Goal: Task Accomplishment & Management: Manage account settings

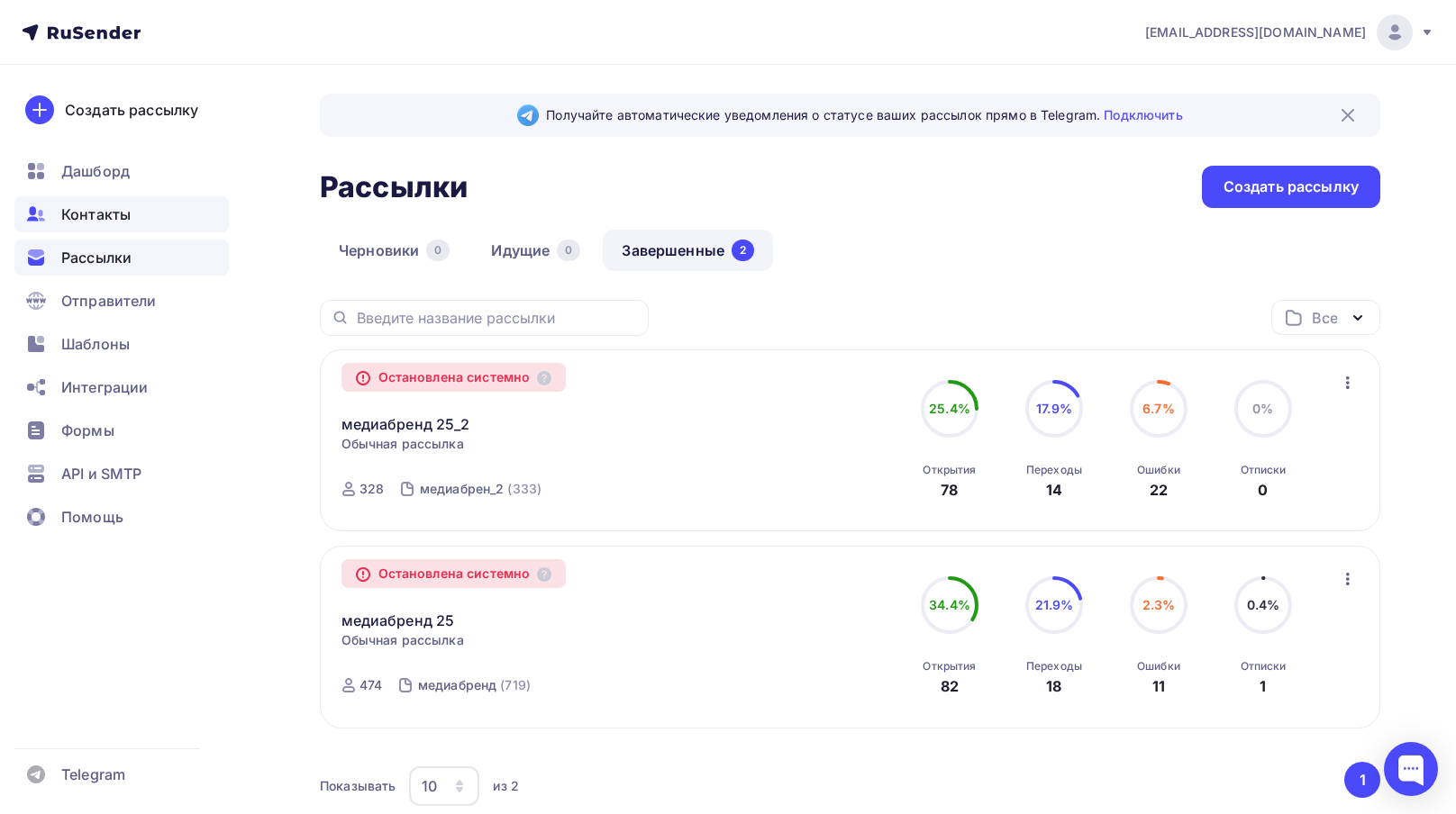
click at [114, 216] on span "Контакты" at bounding box center [96, 214] width 69 height 22
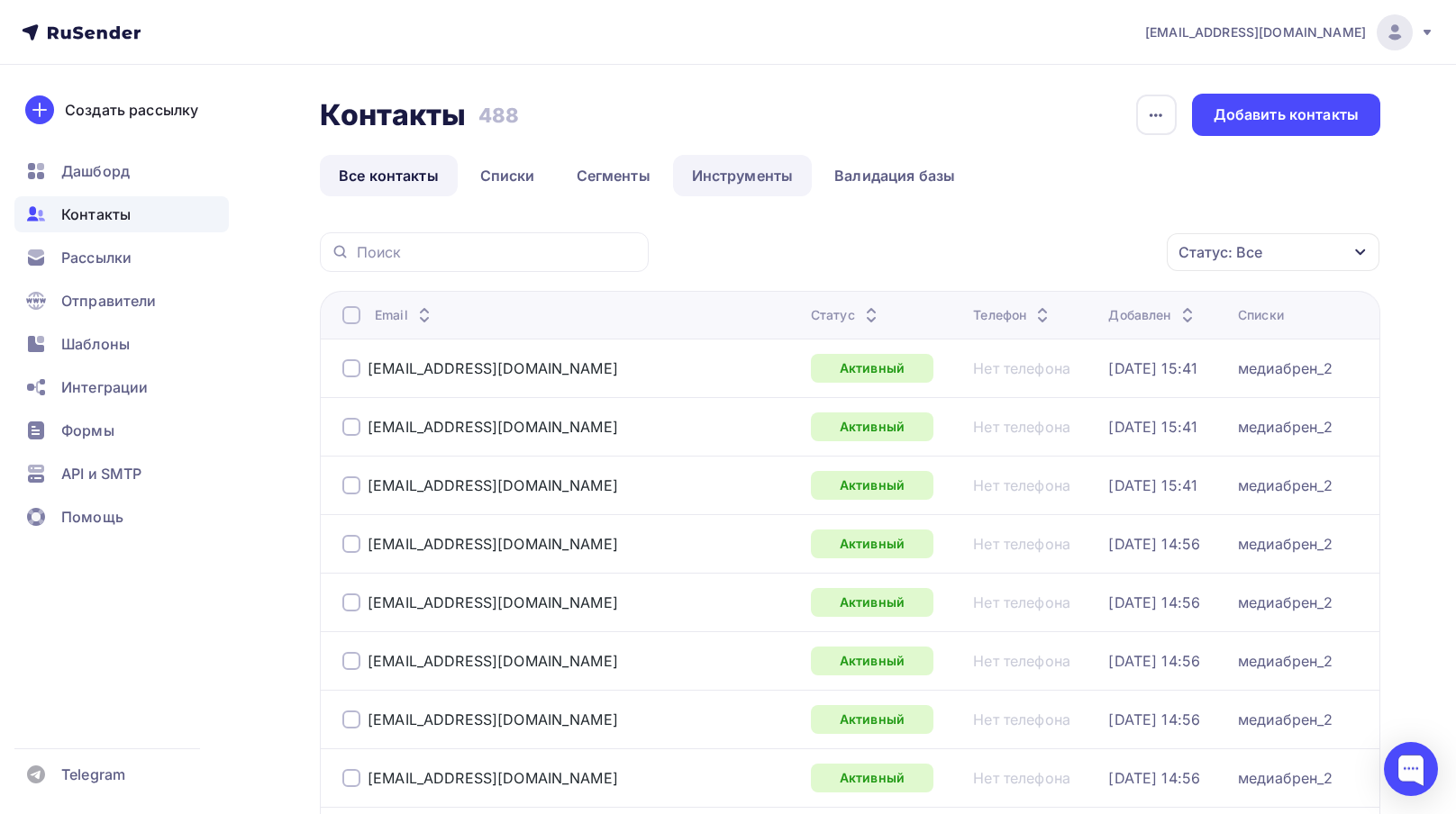
click at [771, 173] on link "Инструменты" at bounding box center [742, 176] width 139 height 41
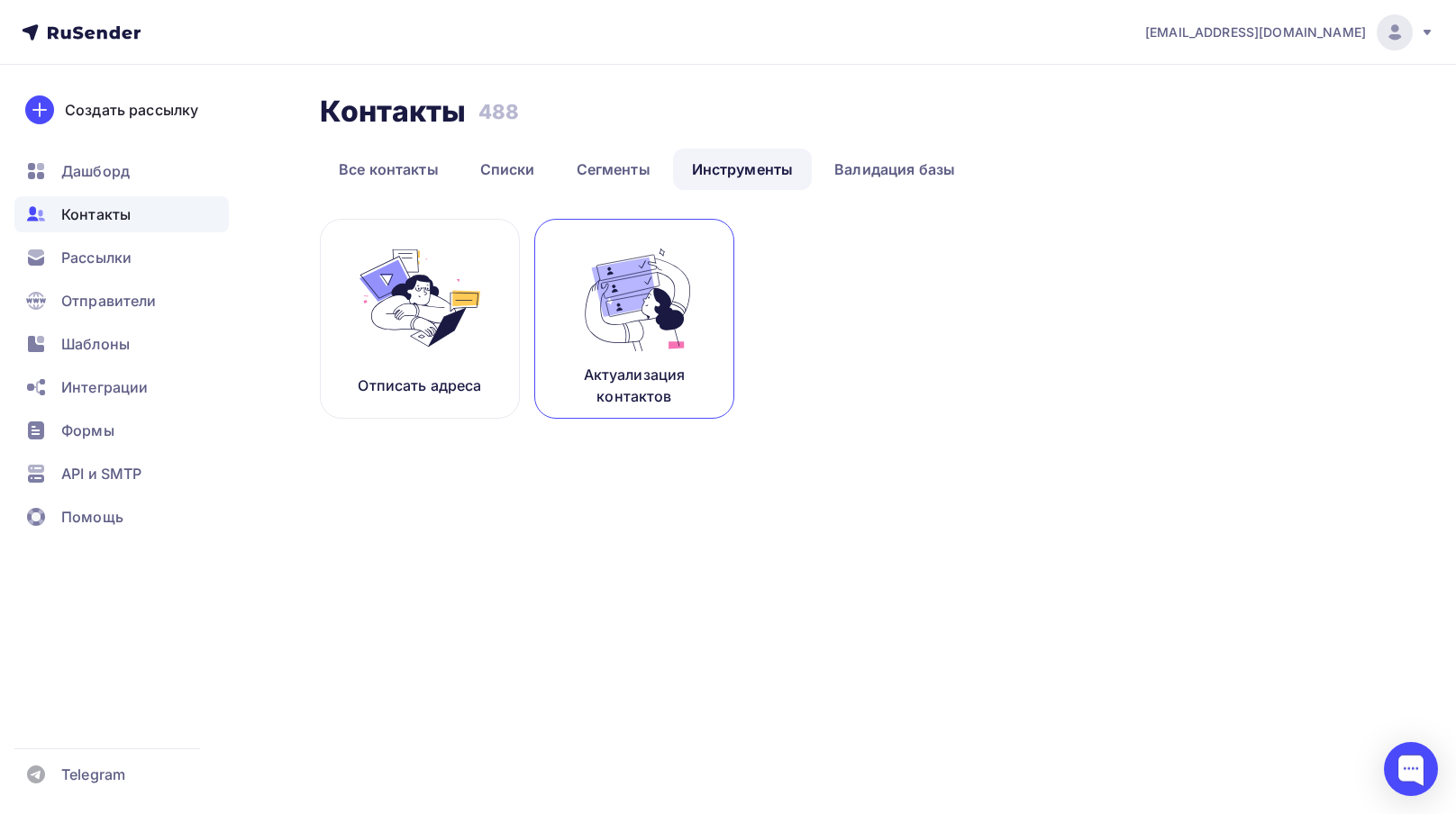
click at [683, 336] on img at bounding box center [634, 298] width 120 height 113
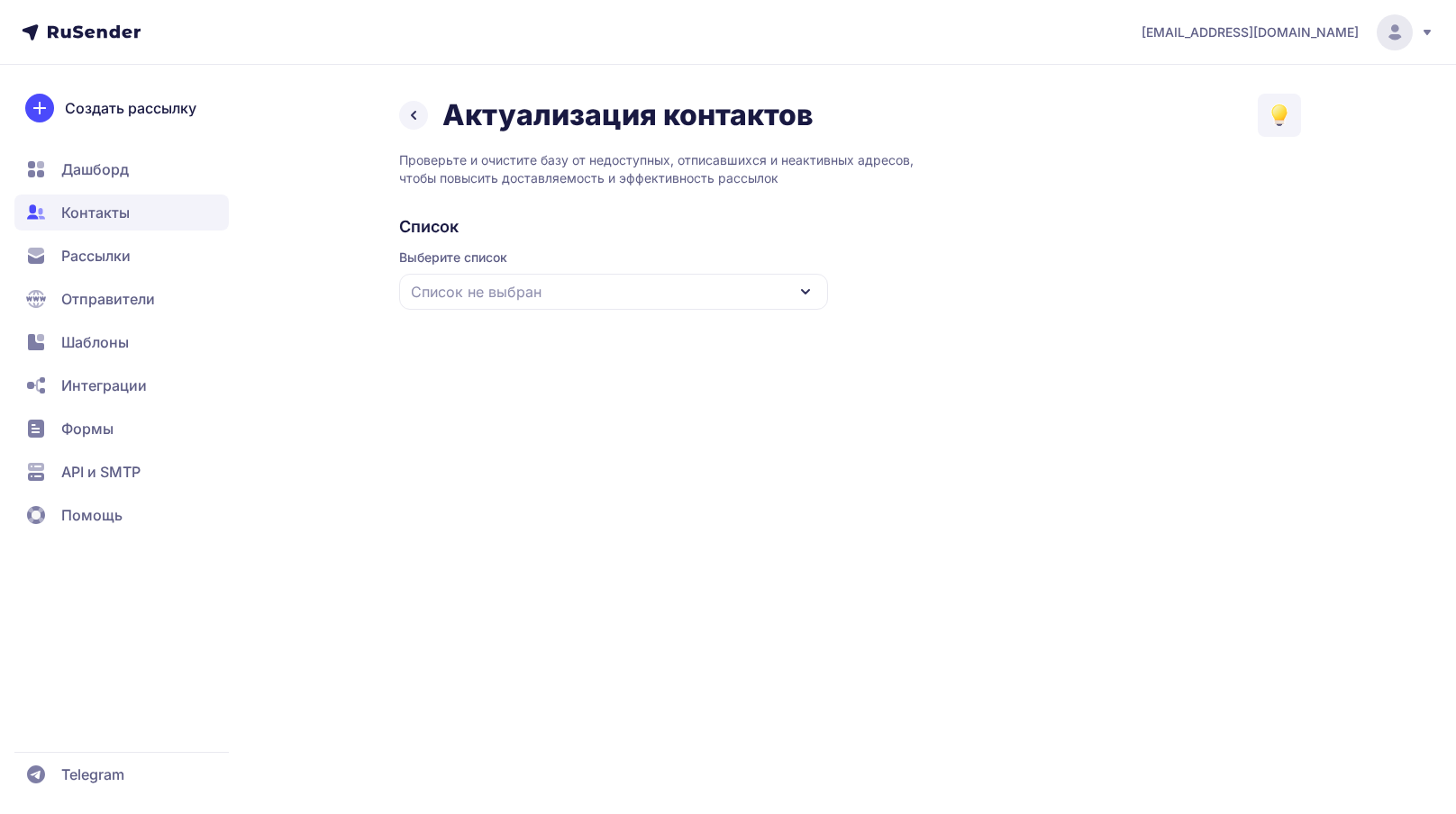
click at [660, 293] on div "Список не выбран" at bounding box center [613, 291] width 428 height 37
click at [651, 351] on div "Все контакты" at bounding box center [613, 346] width 408 height 43
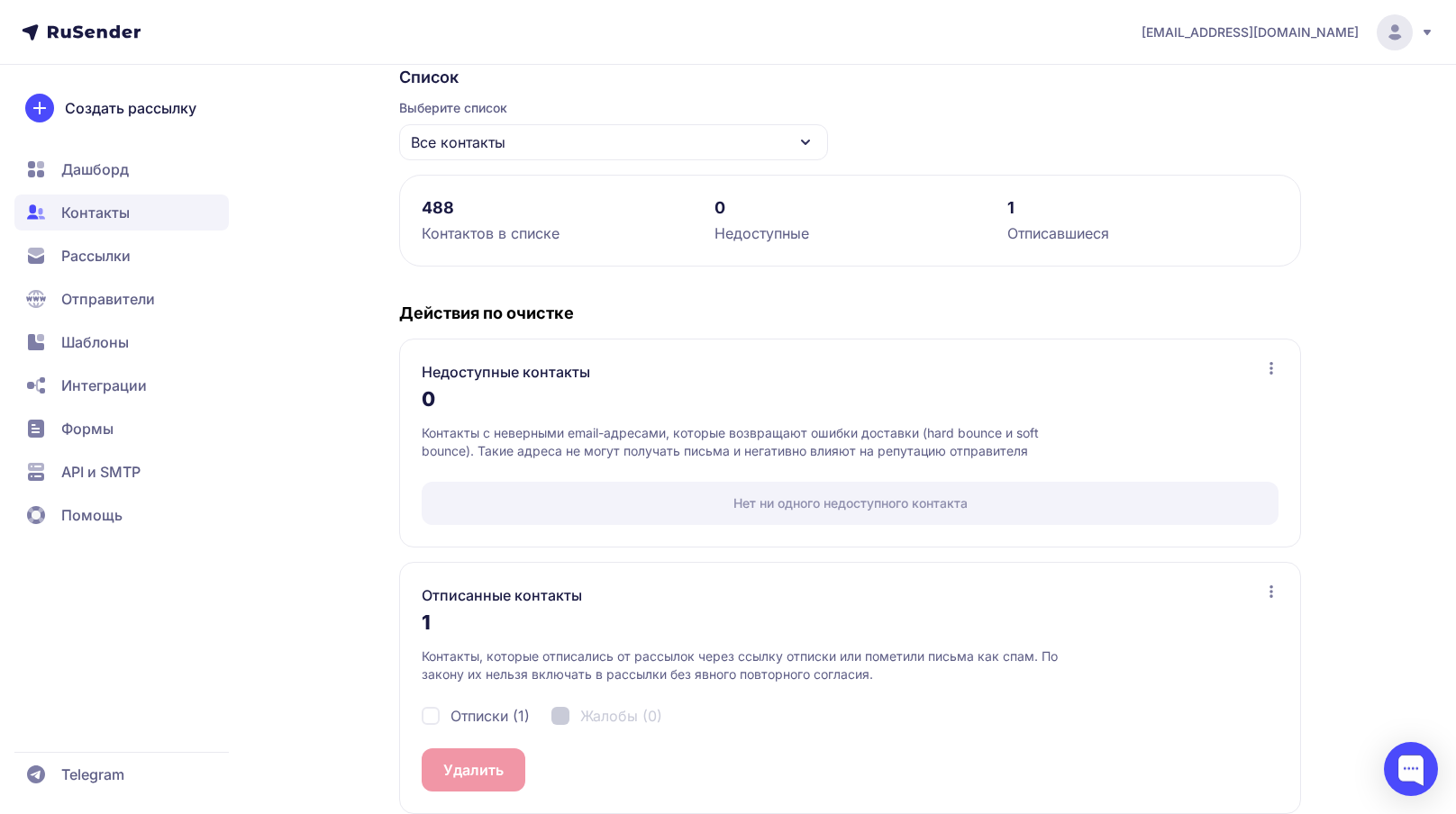
scroll to position [171, 0]
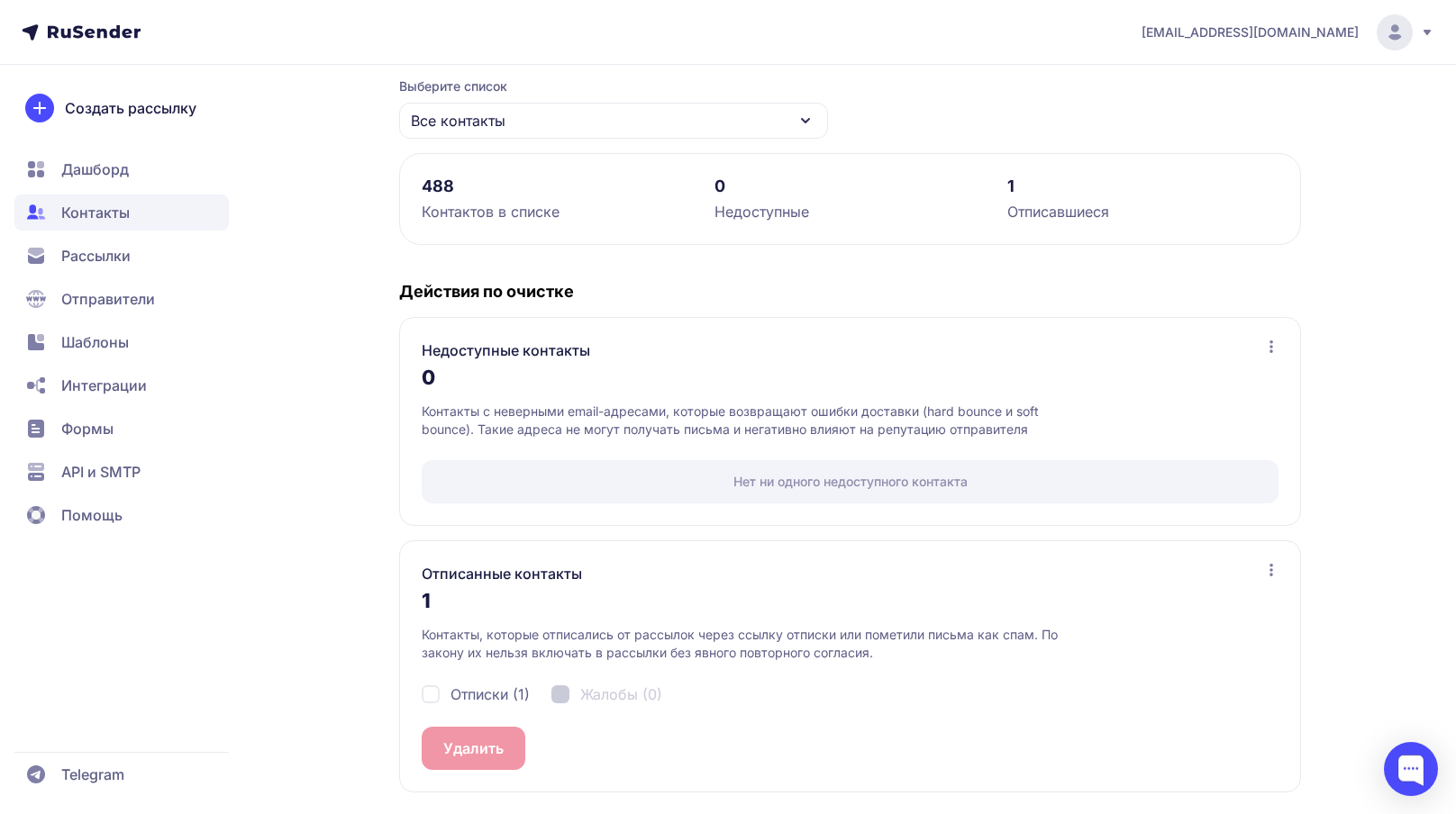
click at [427, 687] on div "Отписки (1)" at bounding box center [476, 695] width 109 height 22
checkbox input "true"
click at [478, 758] on button "Удалить 1" at bounding box center [476, 748] width 110 height 43
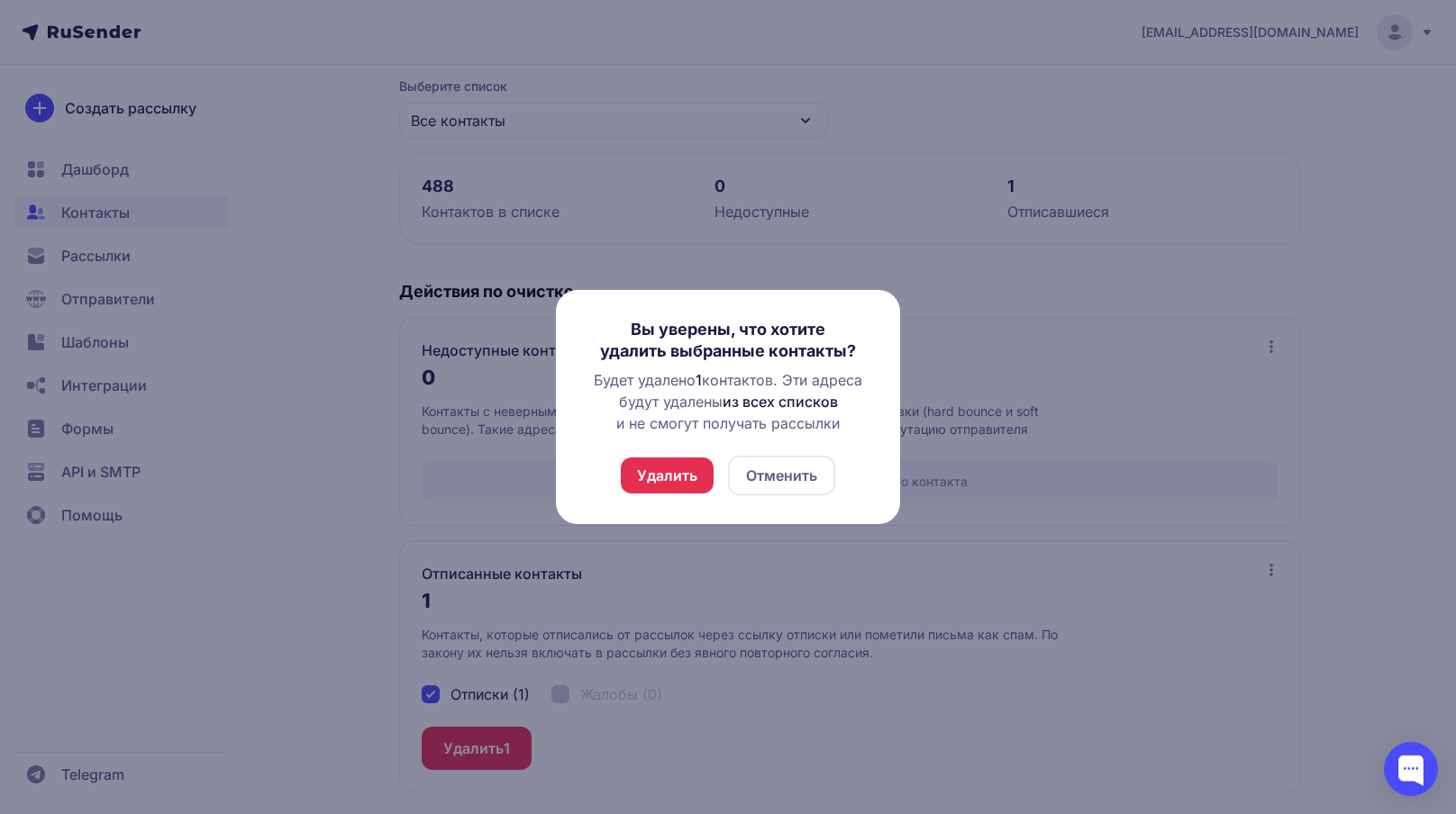
click at [665, 480] on button "Удалить" at bounding box center [667, 476] width 93 height 37
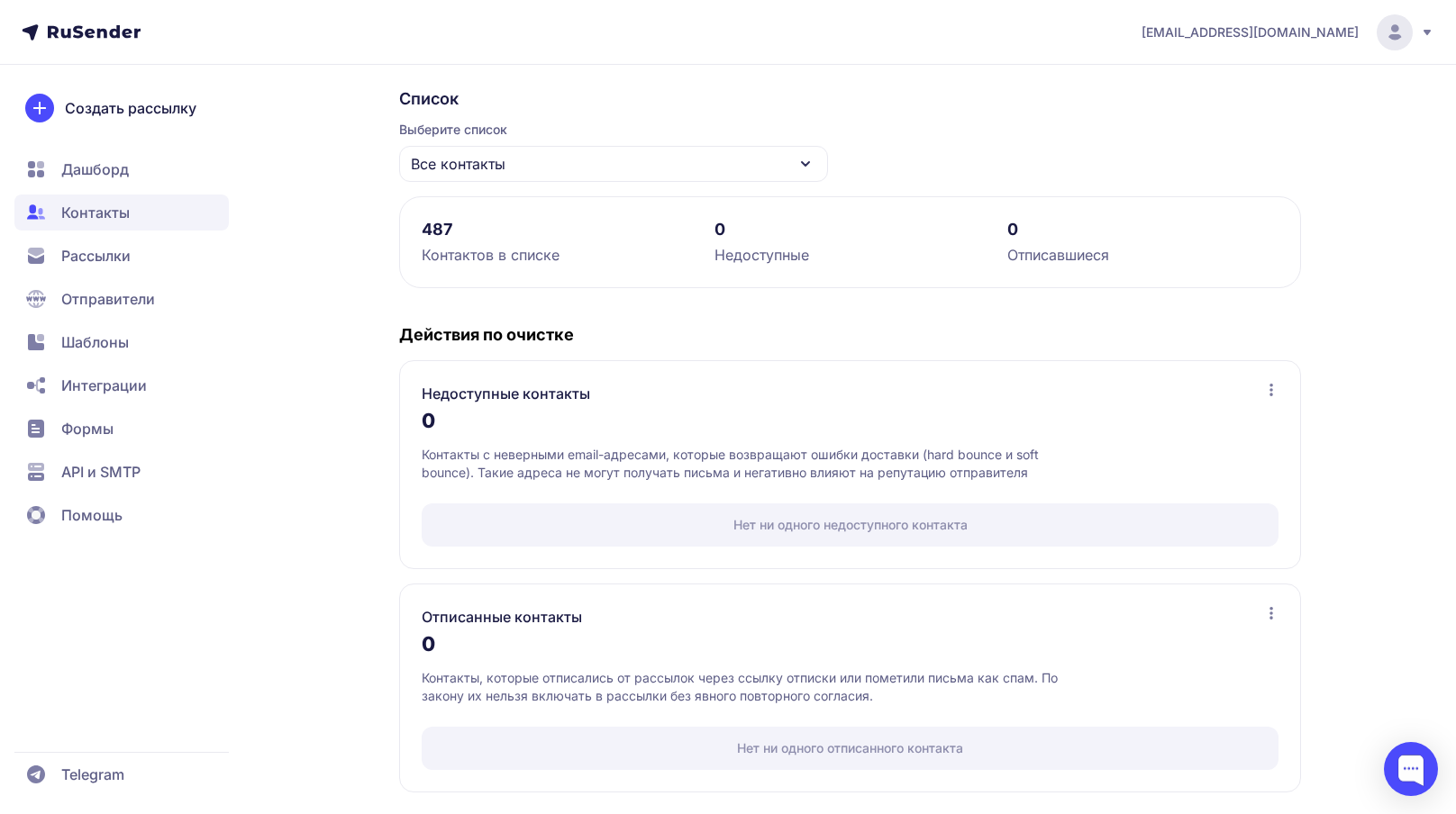
scroll to position [0, 0]
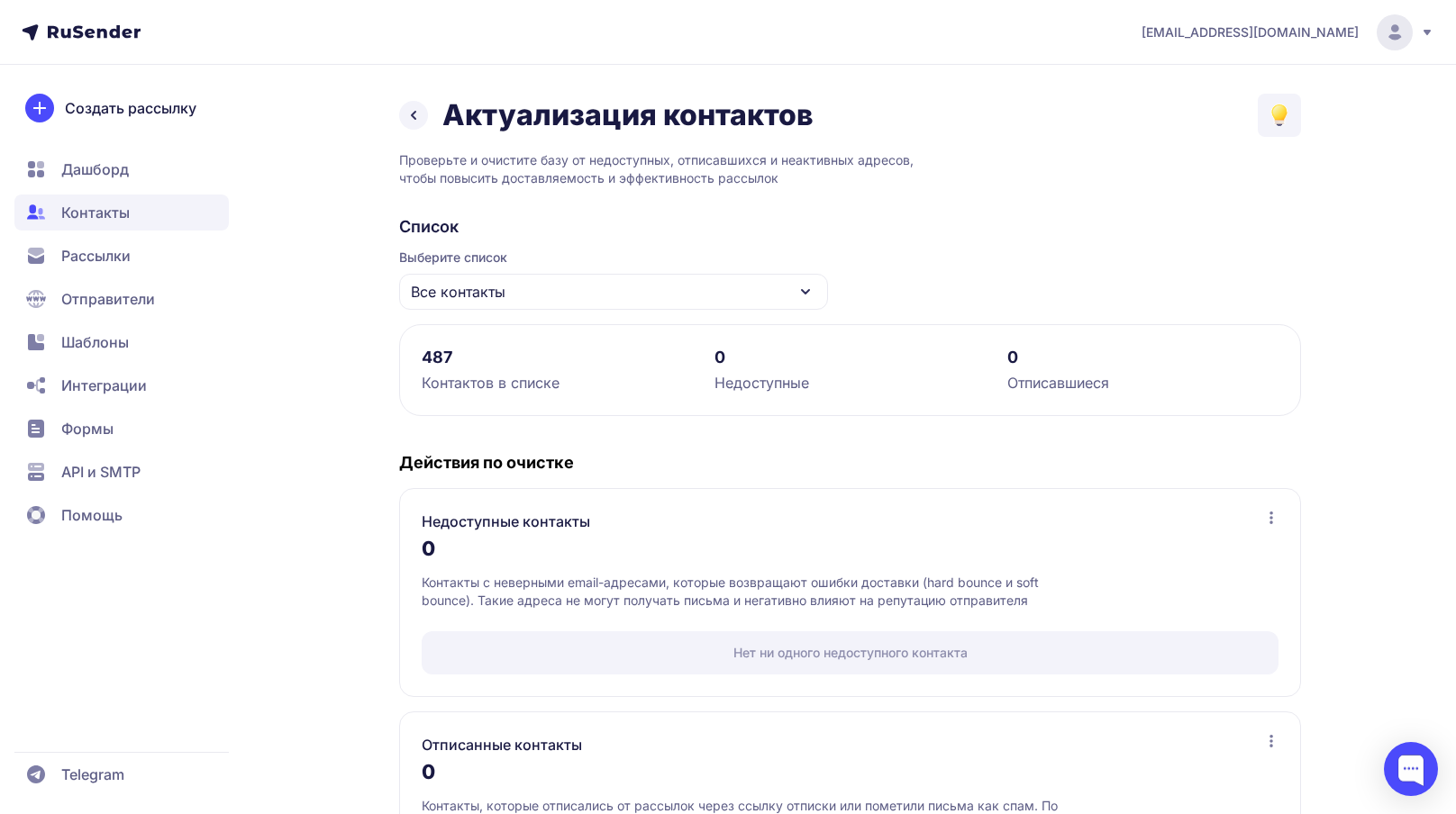
click at [565, 294] on div "Все контакты" at bounding box center [613, 291] width 428 height 37
click at [510, 397] on div "медиабрен_2" at bounding box center [613, 403] width 408 height 43
click at [534, 283] on div "медиабрен_2" at bounding box center [613, 291] width 428 height 37
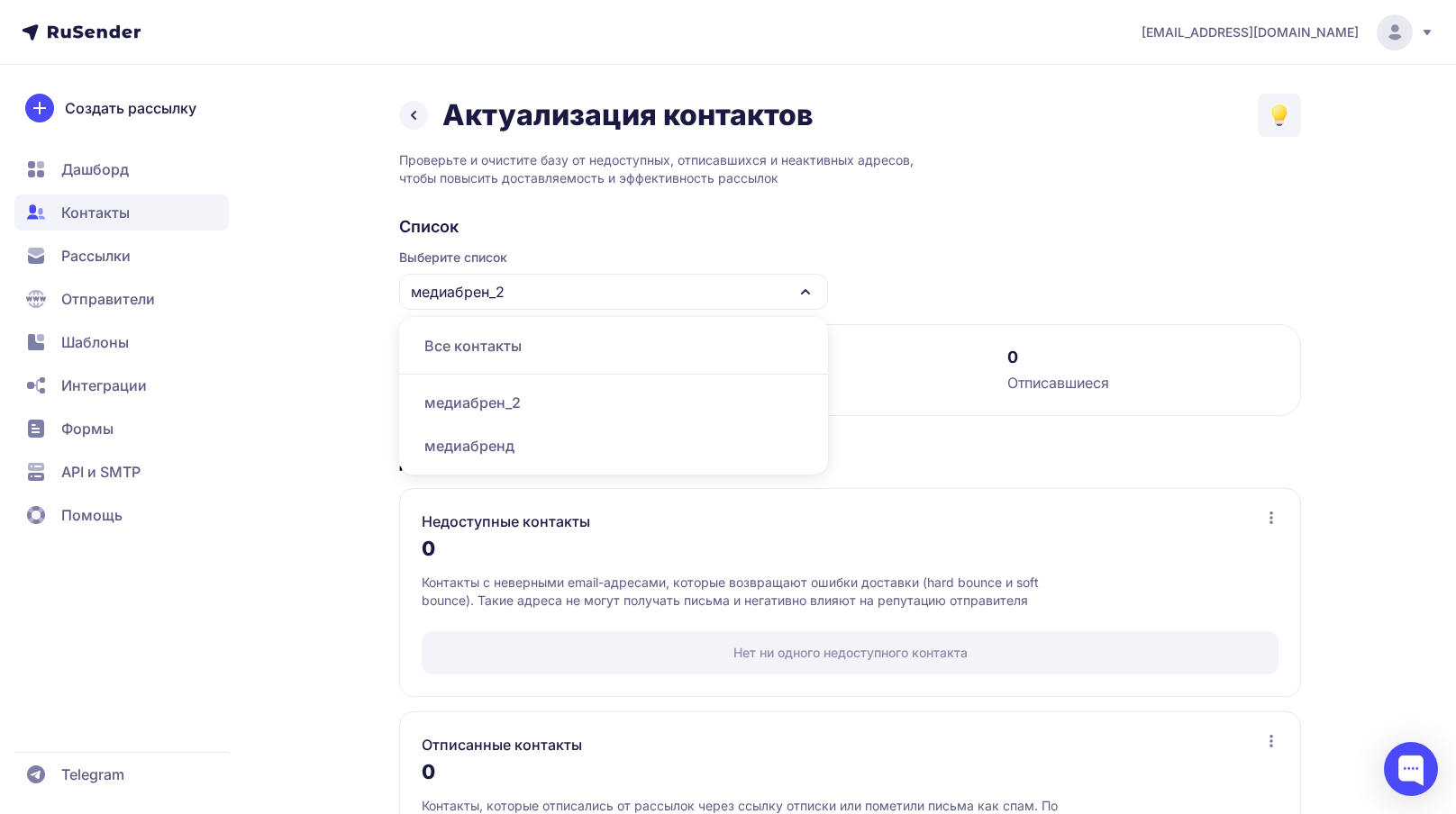
click at [508, 432] on div "медиабренд" at bounding box center [613, 446] width 408 height 43
click at [521, 297] on div "медиабренд" at bounding box center [613, 291] width 428 height 37
click at [492, 405] on div "медиабрен_2" at bounding box center [613, 403] width 408 height 43
click at [105, 204] on span "Контакты" at bounding box center [95, 212] width 68 height 22
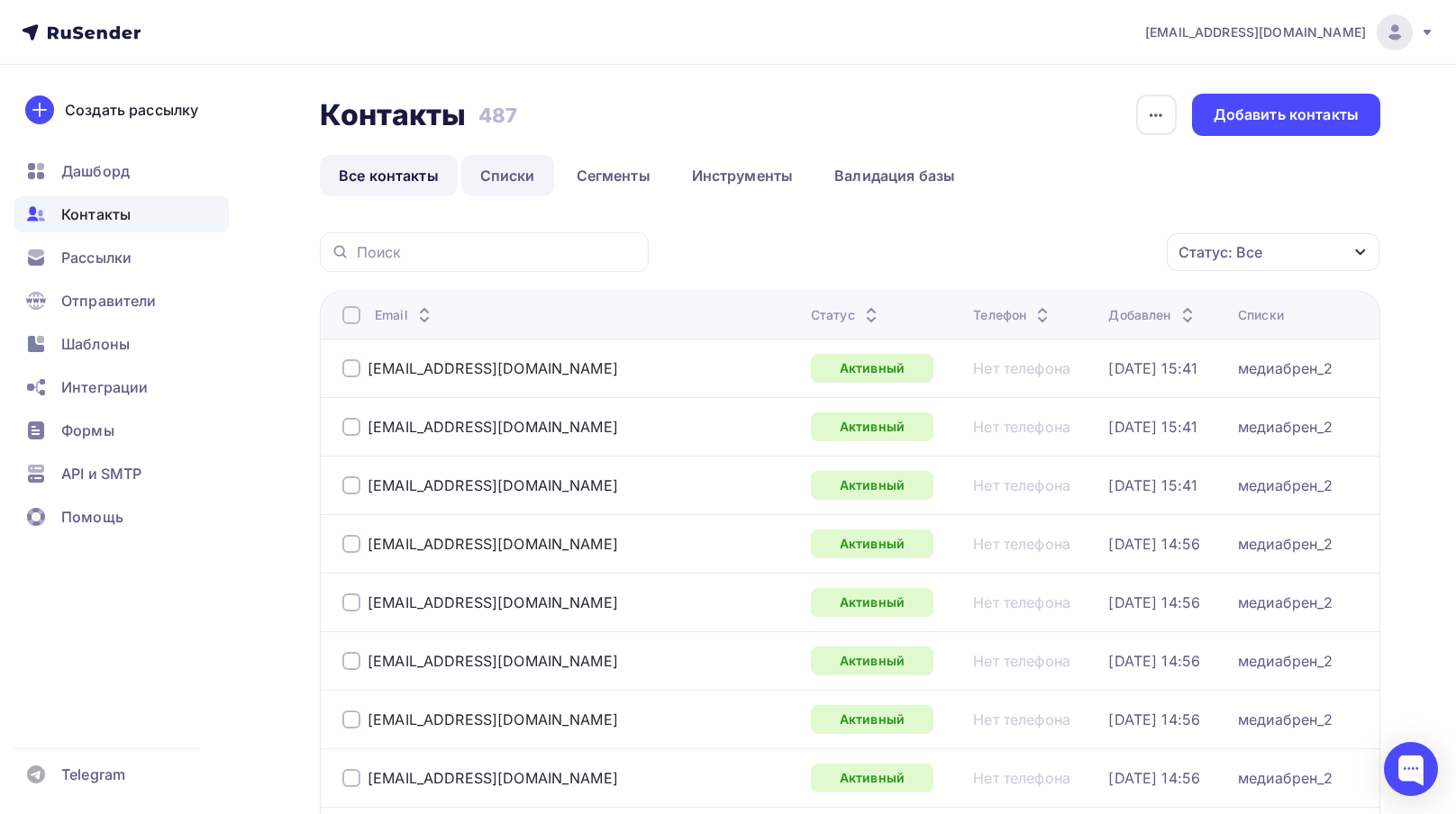
click at [517, 169] on link "Списки" at bounding box center [507, 176] width 93 height 41
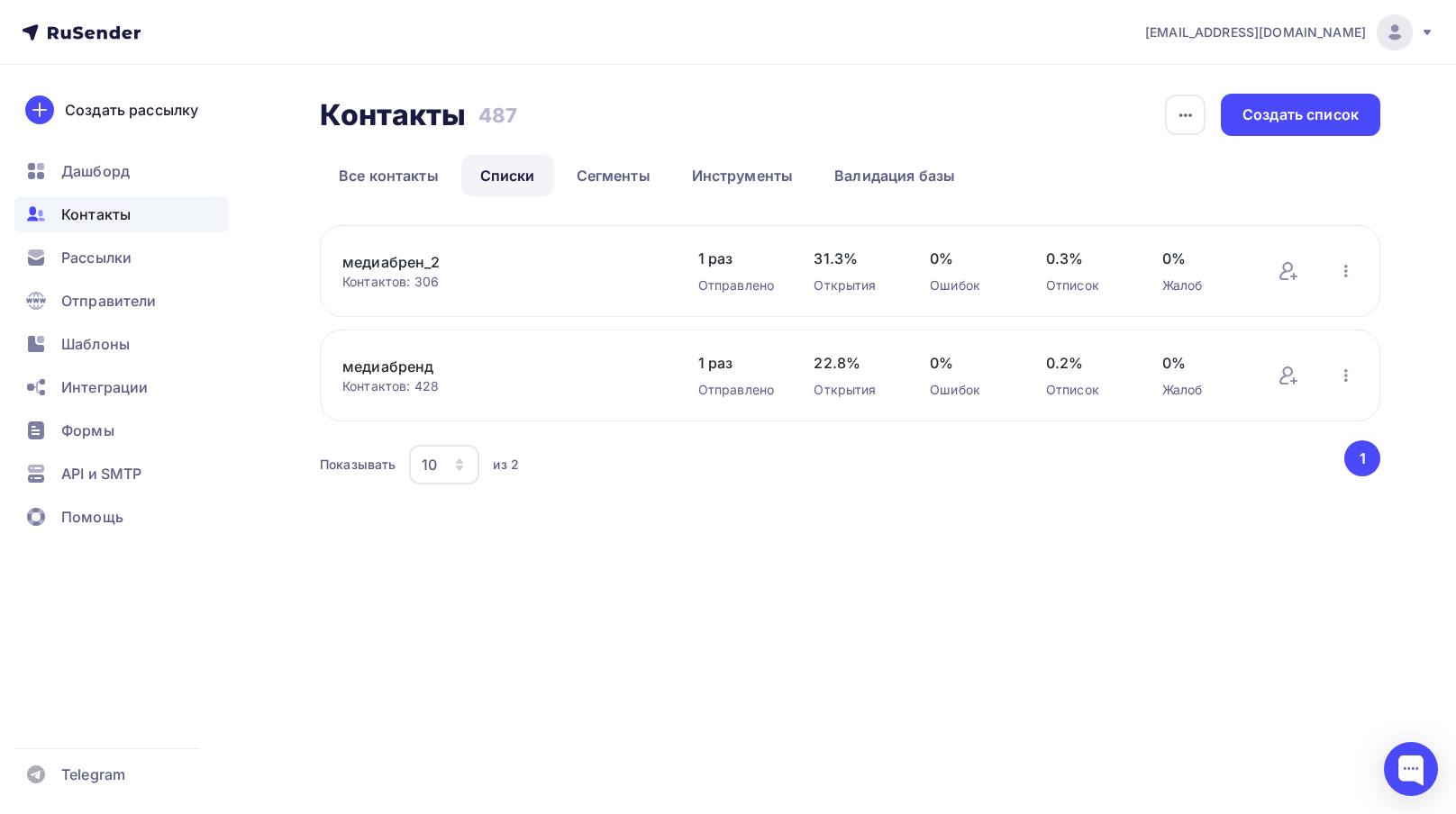
click at [473, 259] on link "медиабрен_2" at bounding box center [496, 262] width 306 height 22
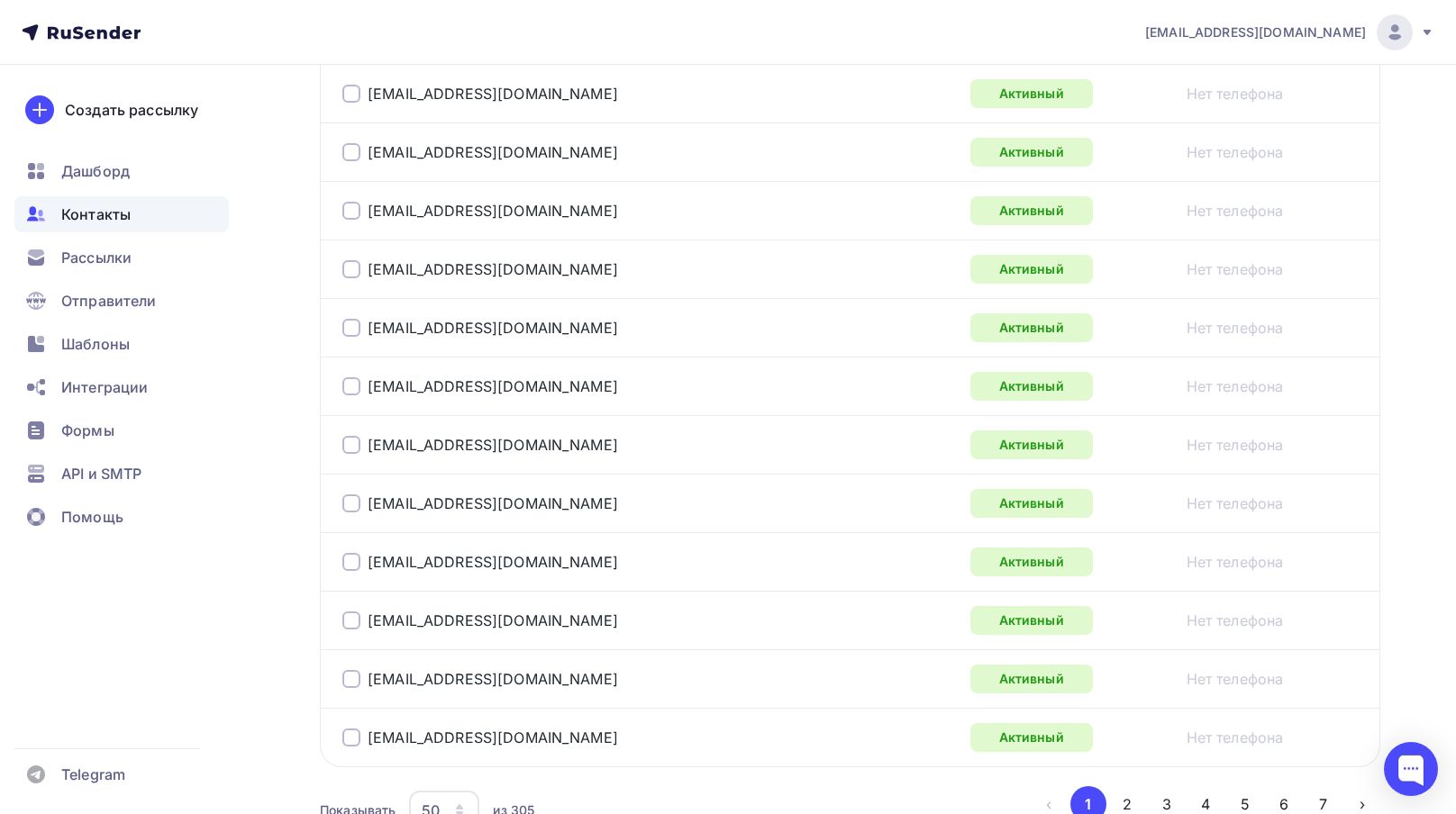
scroll to position [2932, 0]
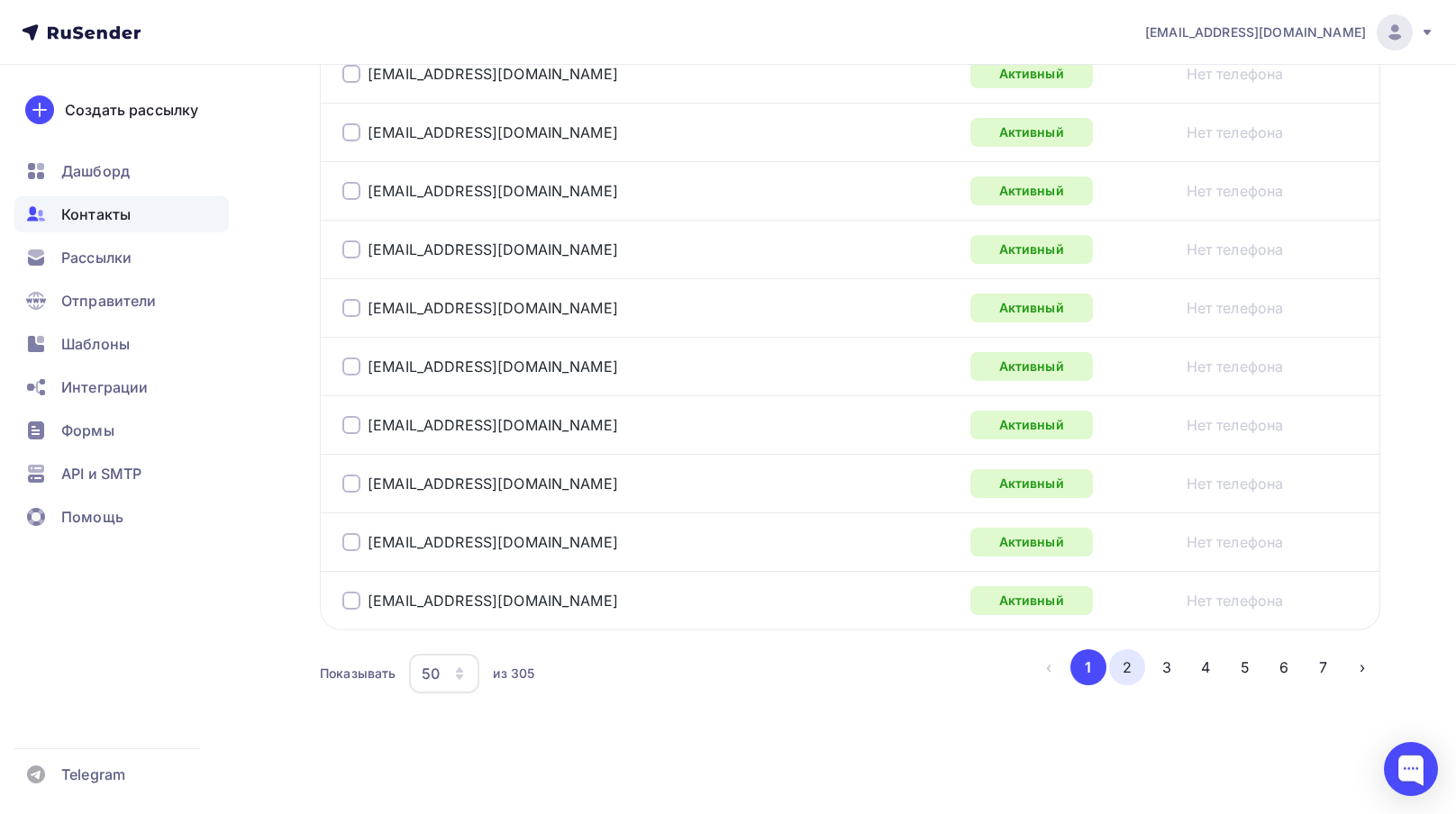
click at [1130, 671] on button "2" at bounding box center [1126, 667] width 37 height 37
click at [1162, 669] on button "3" at bounding box center [1167, 667] width 37 height 37
click at [1198, 668] on button "4" at bounding box center [1205, 667] width 37 height 37
click at [1245, 668] on button "5" at bounding box center [1245, 667] width 37 height 37
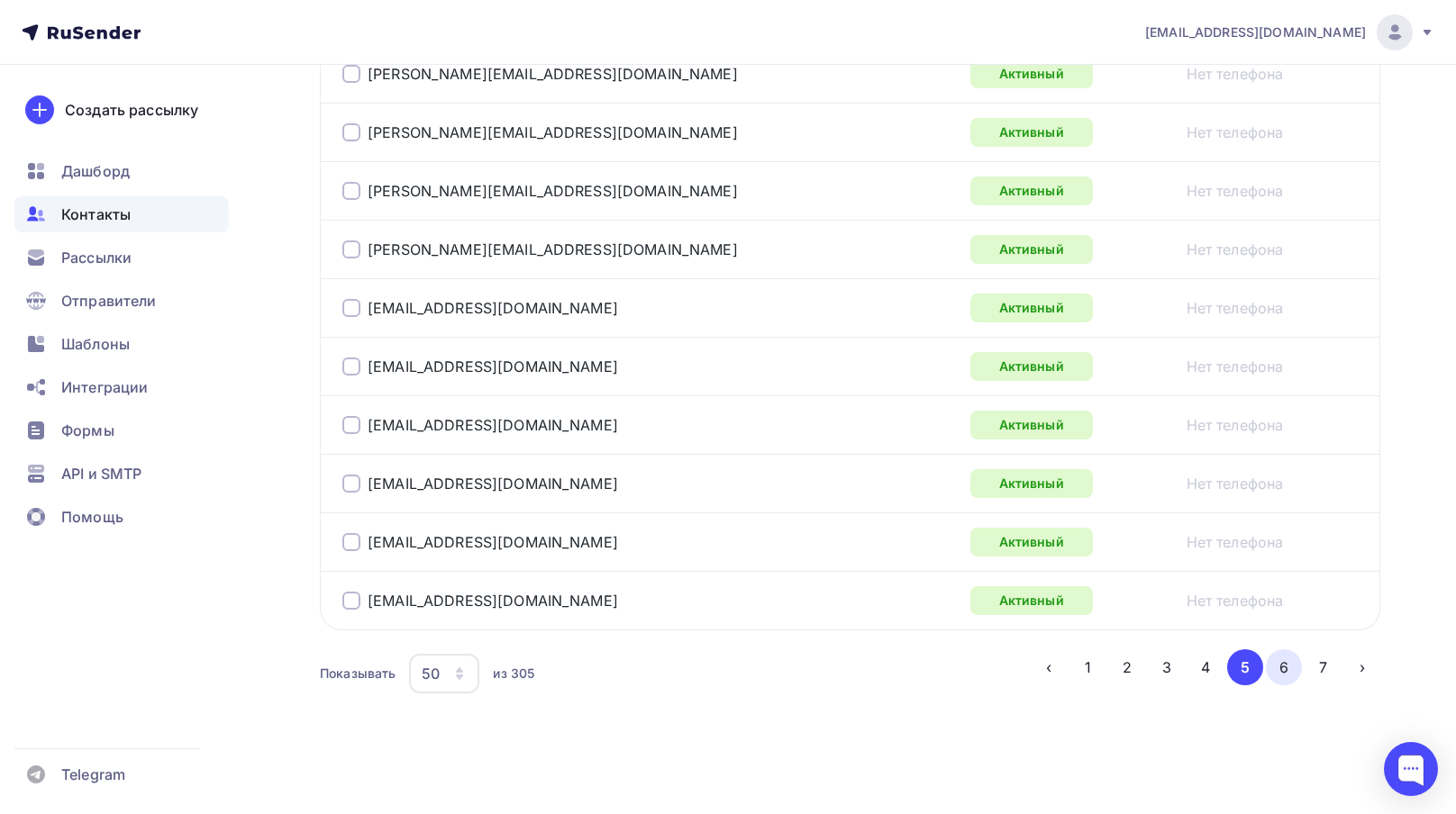
click at [1283, 671] on button "6" at bounding box center [1283, 667] width 37 height 37
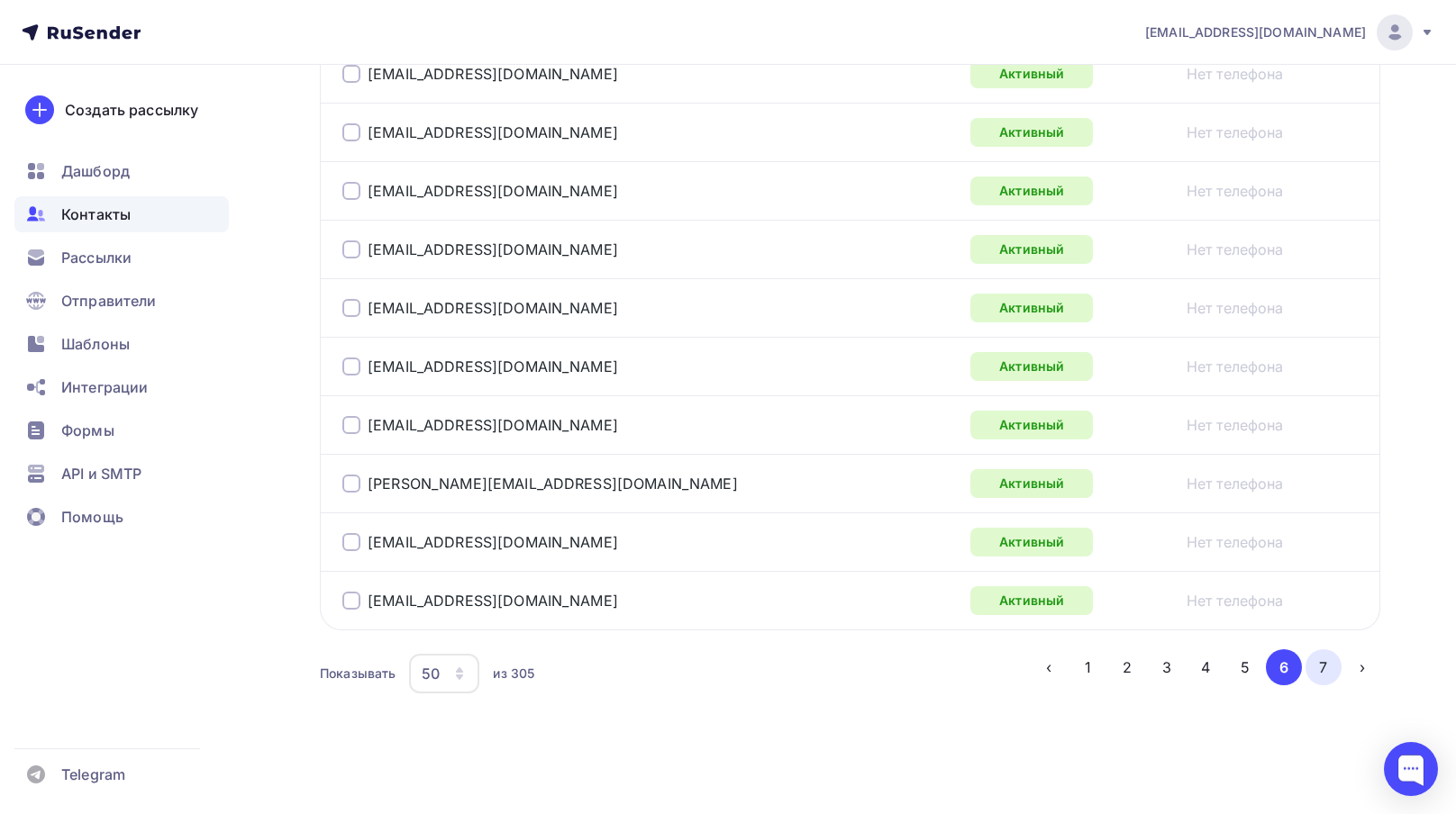
click at [1320, 669] on button "7" at bounding box center [1323, 667] width 37 height 37
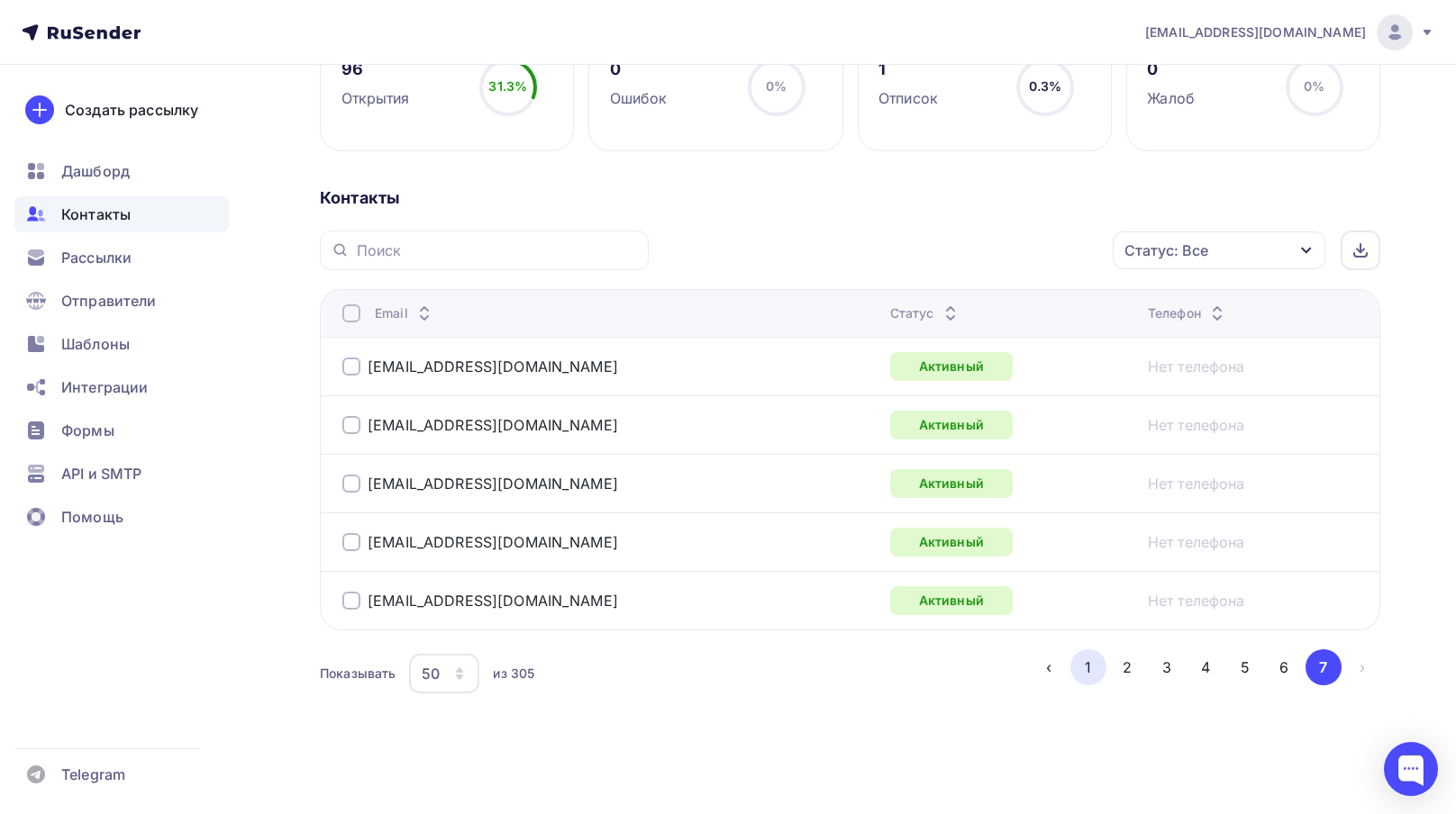
click at [1092, 675] on button "1" at bounding box center [1088, 667] width 37 height 37
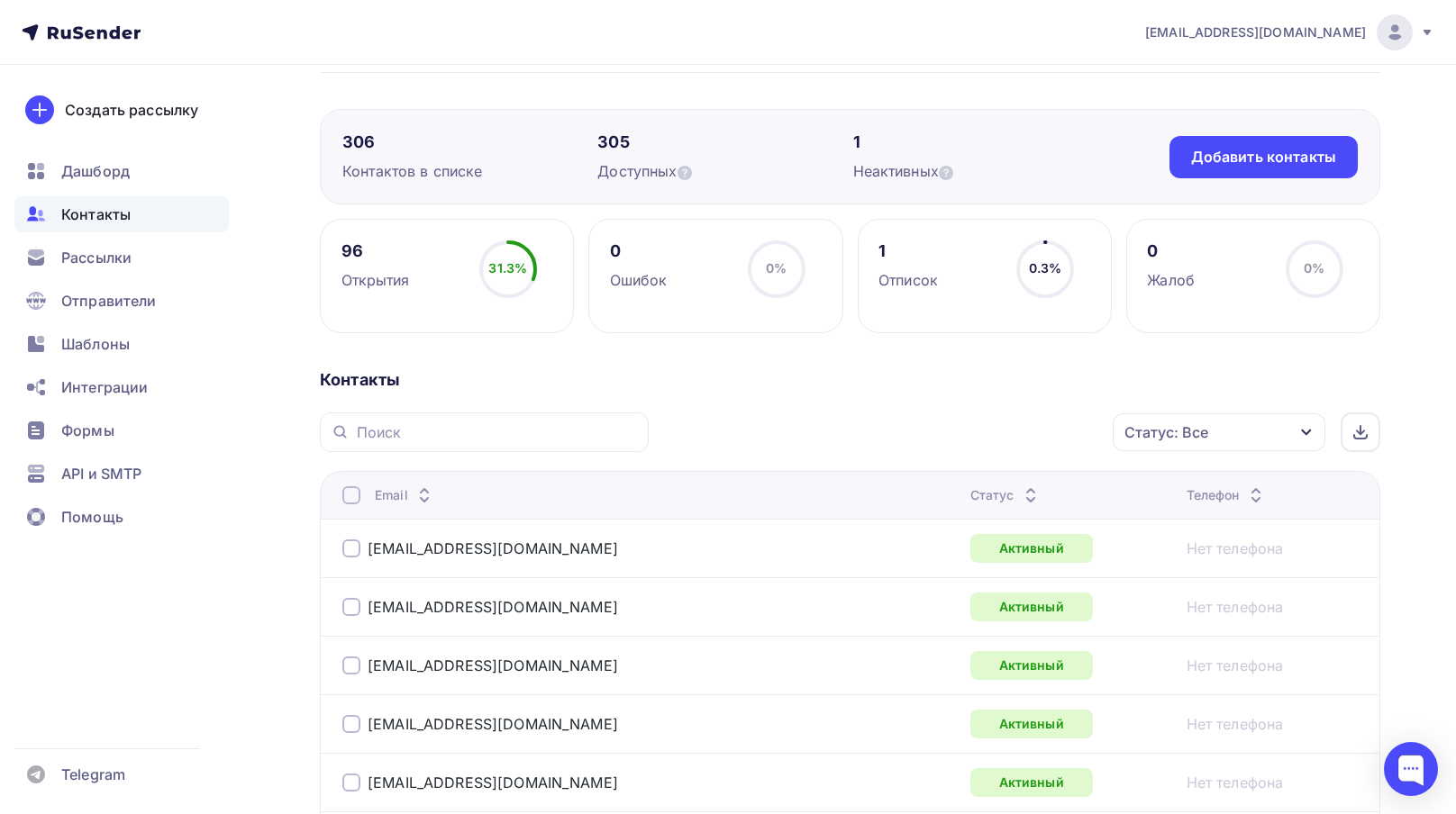
scroll to position [0, 0]
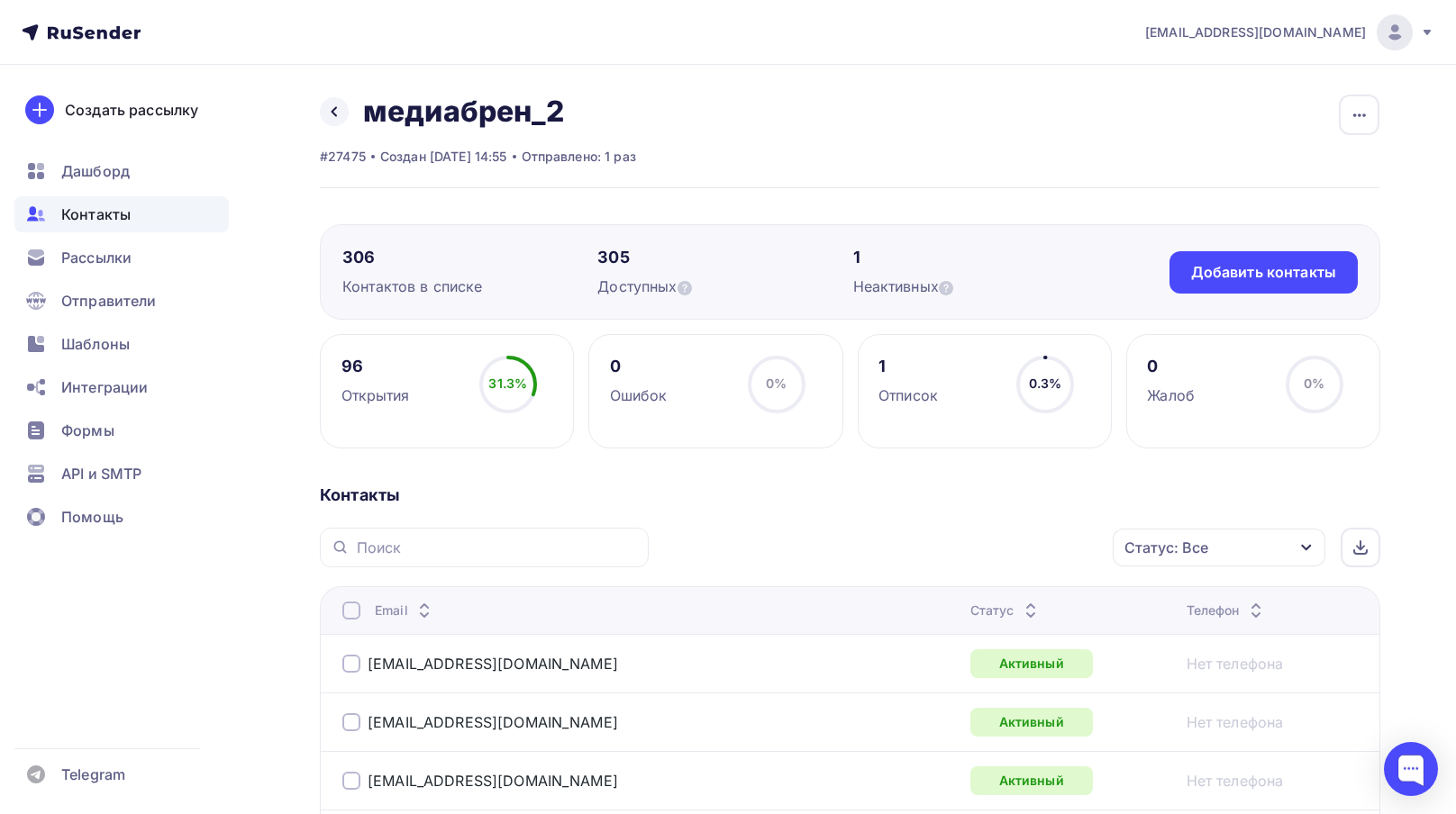
click at [104, 223] on span "Контакты" at bounding box center [96, 214] width 69 height 22
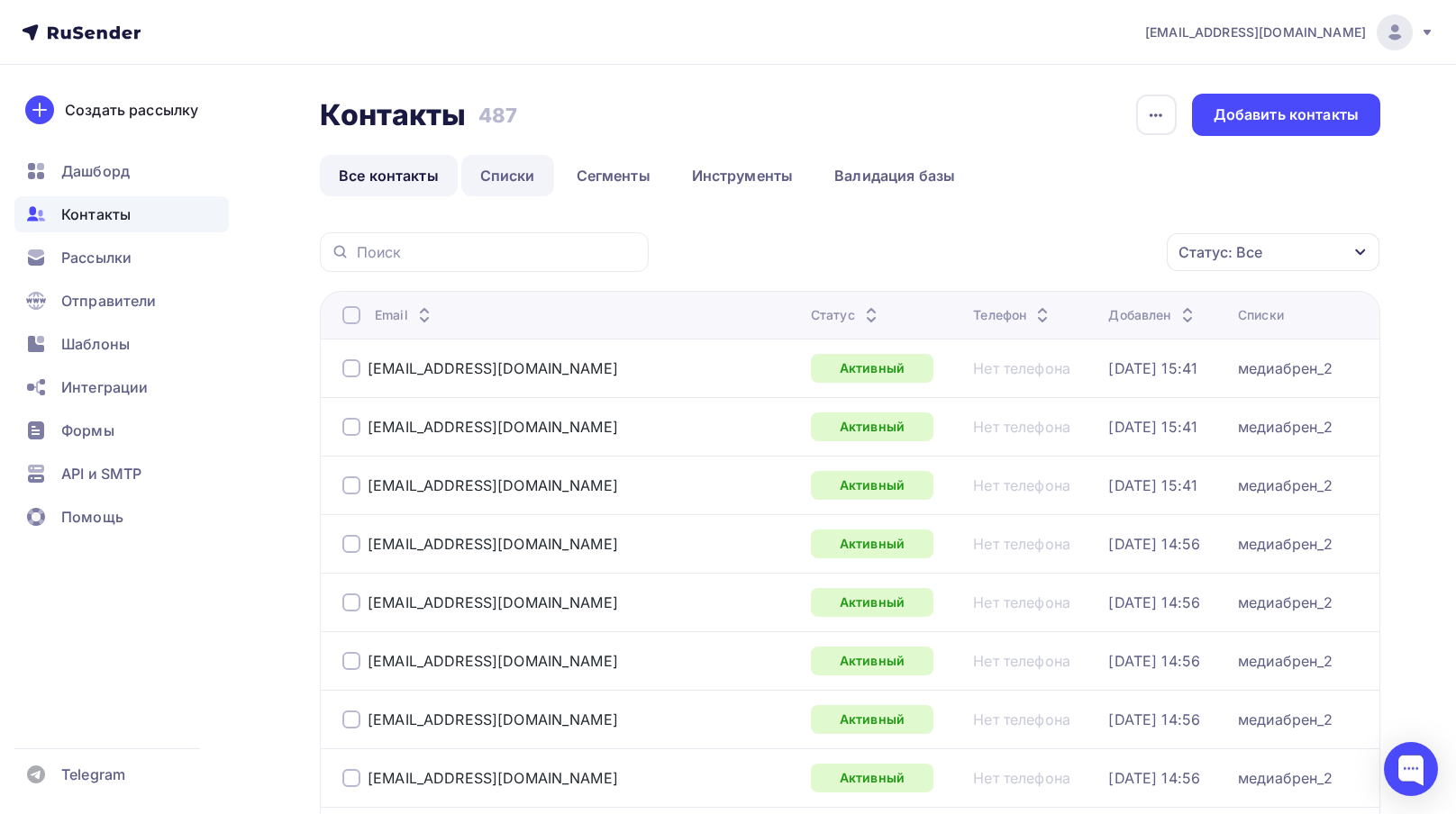
click at [490, 171] on link "Списки" at bounding box center [507, 176] width 93 height 41
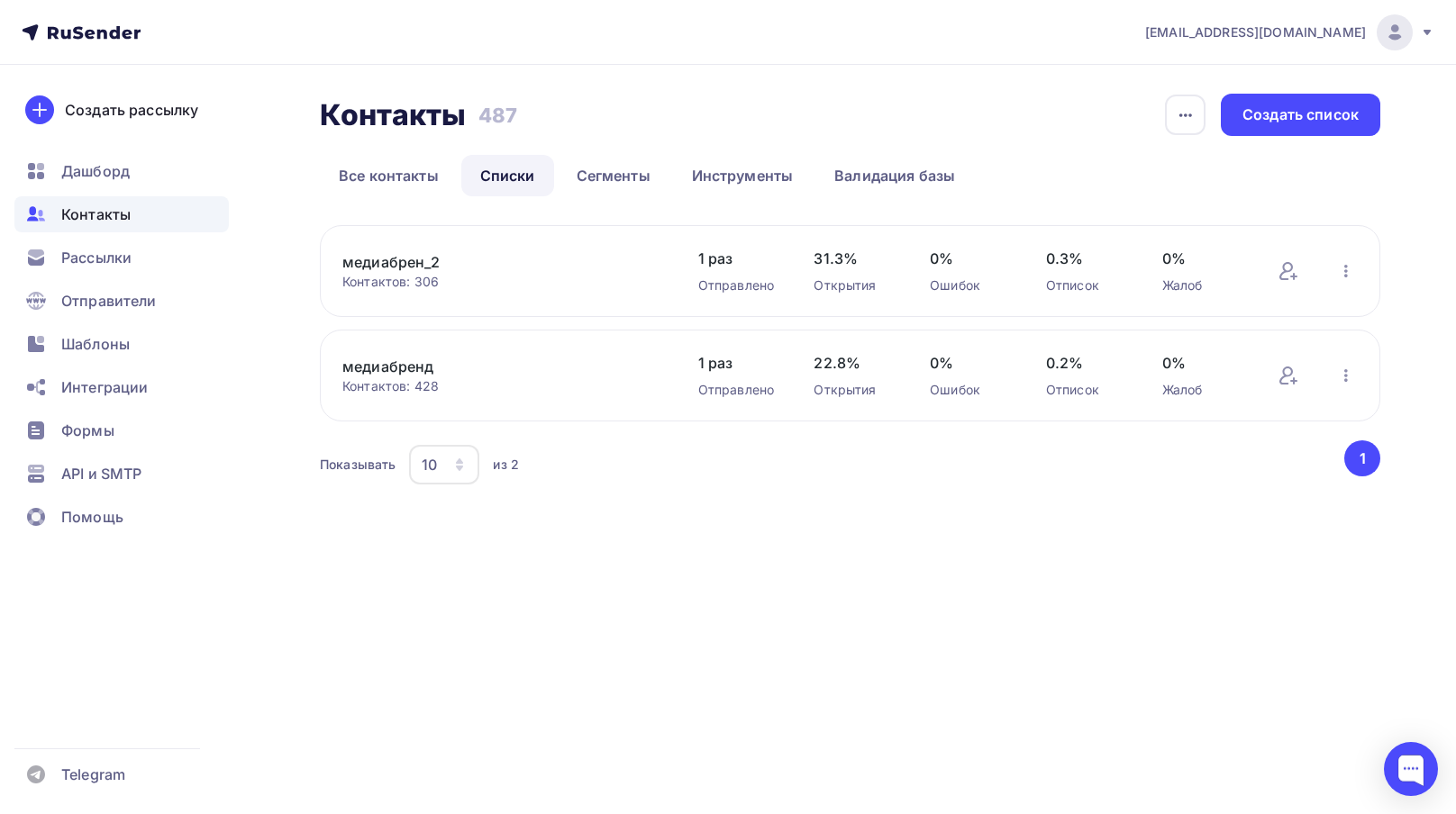
click at [418, 372] on link "медиабренд" at bounding box center [496, 366] width 306 height 22
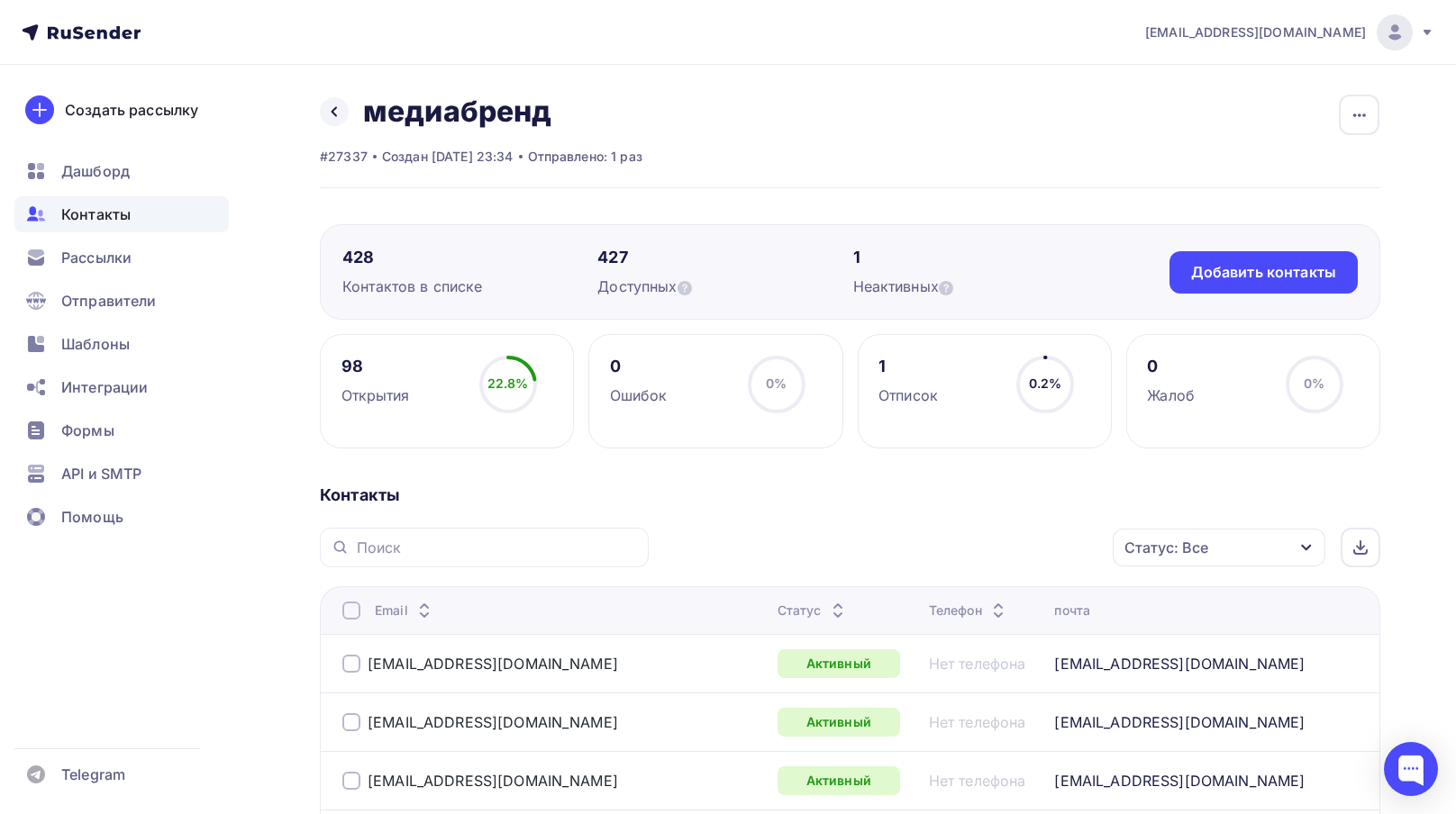
click at [106, 222] on span "Контакты" at bounding box center [96, 214] width 69 height 22
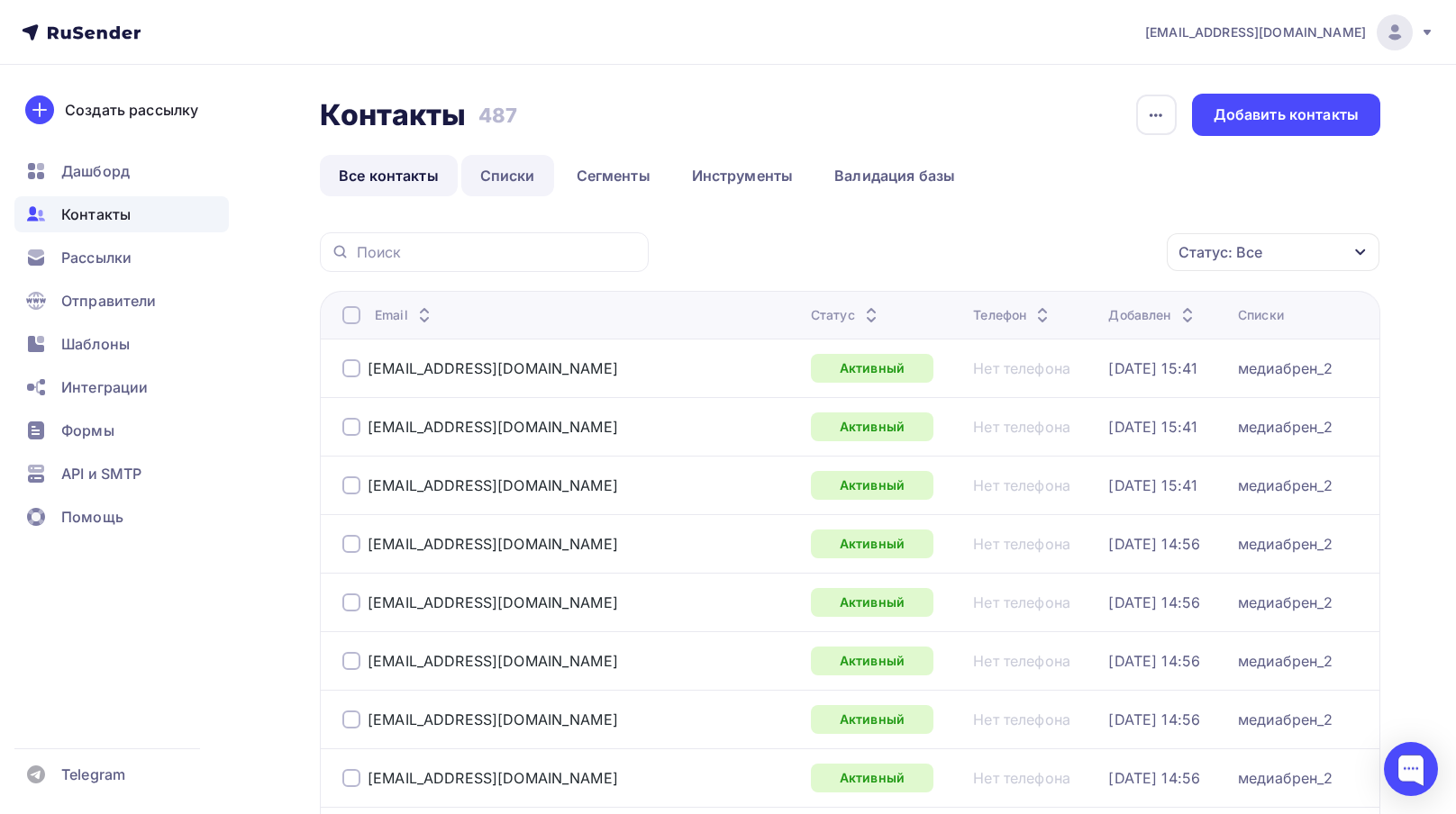
click at [502, 174] on link "Списки" at bounding box center [507, 176] width 93 height 41
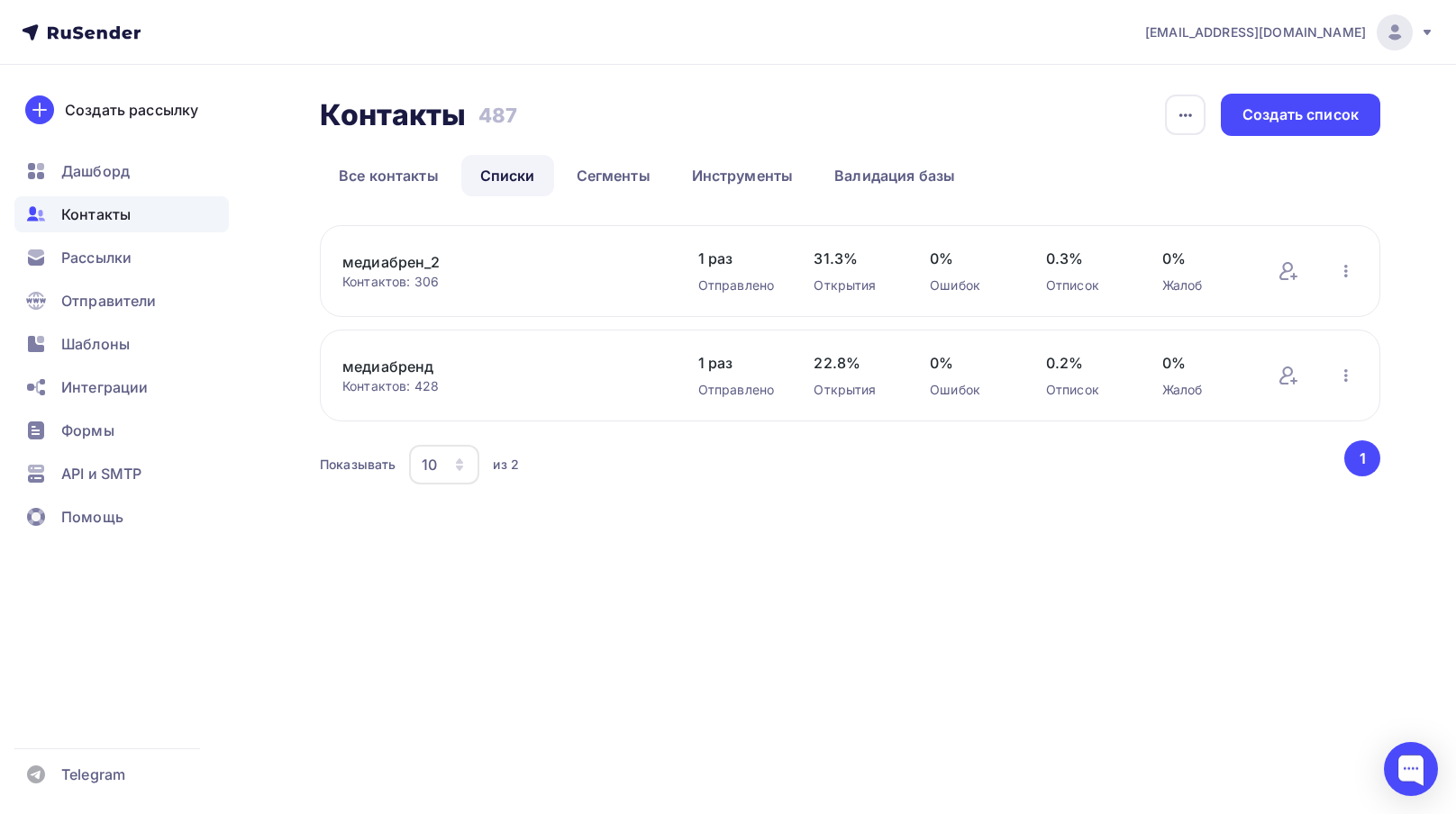
click at [418, 259] on link "медиабрен_2" at bounding box center [496, 262] width 306 height 22
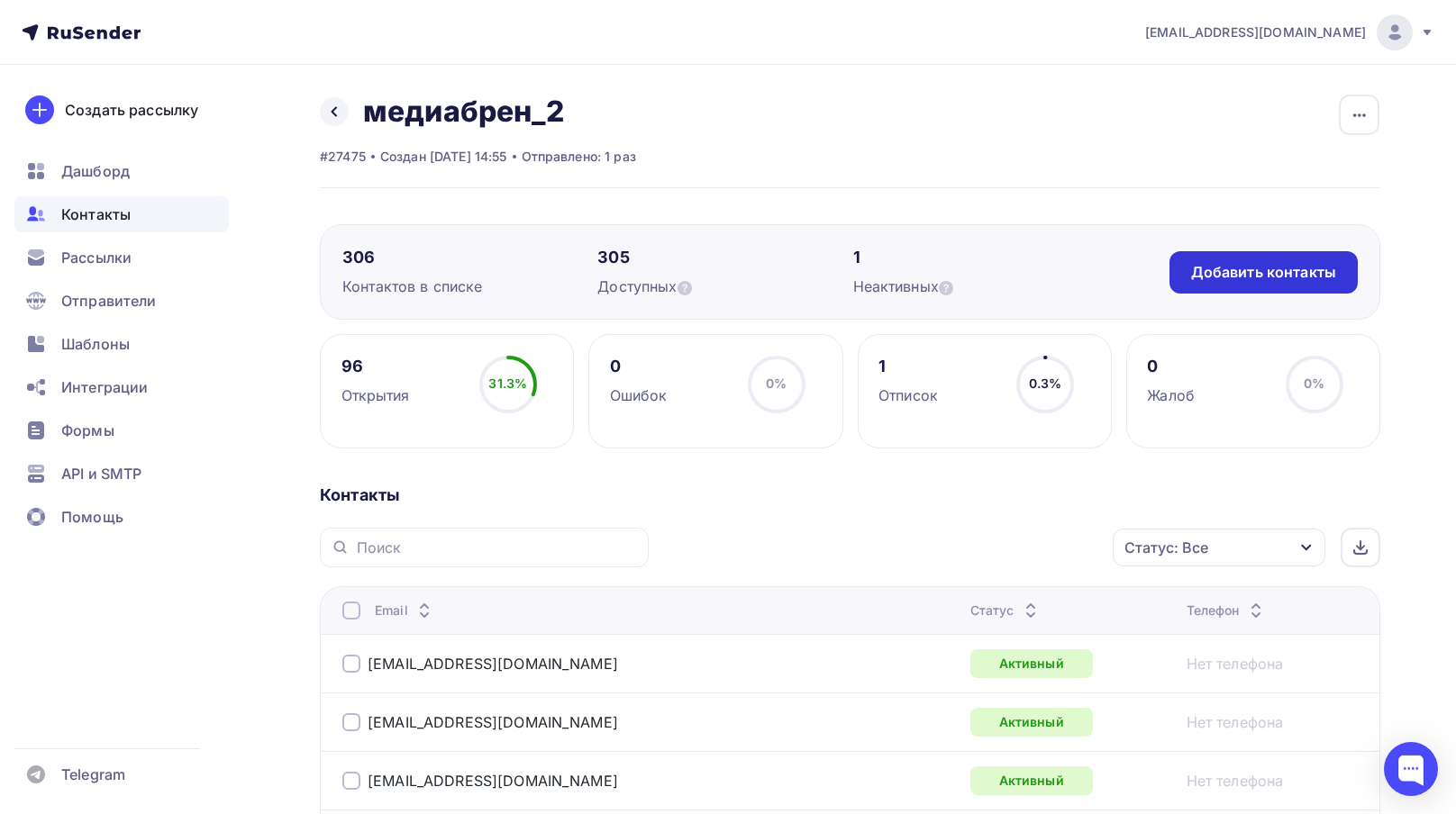
click at [1264, 274] on div "Добавить контакты" at bounding box center [1263, 272] width 145 height 21
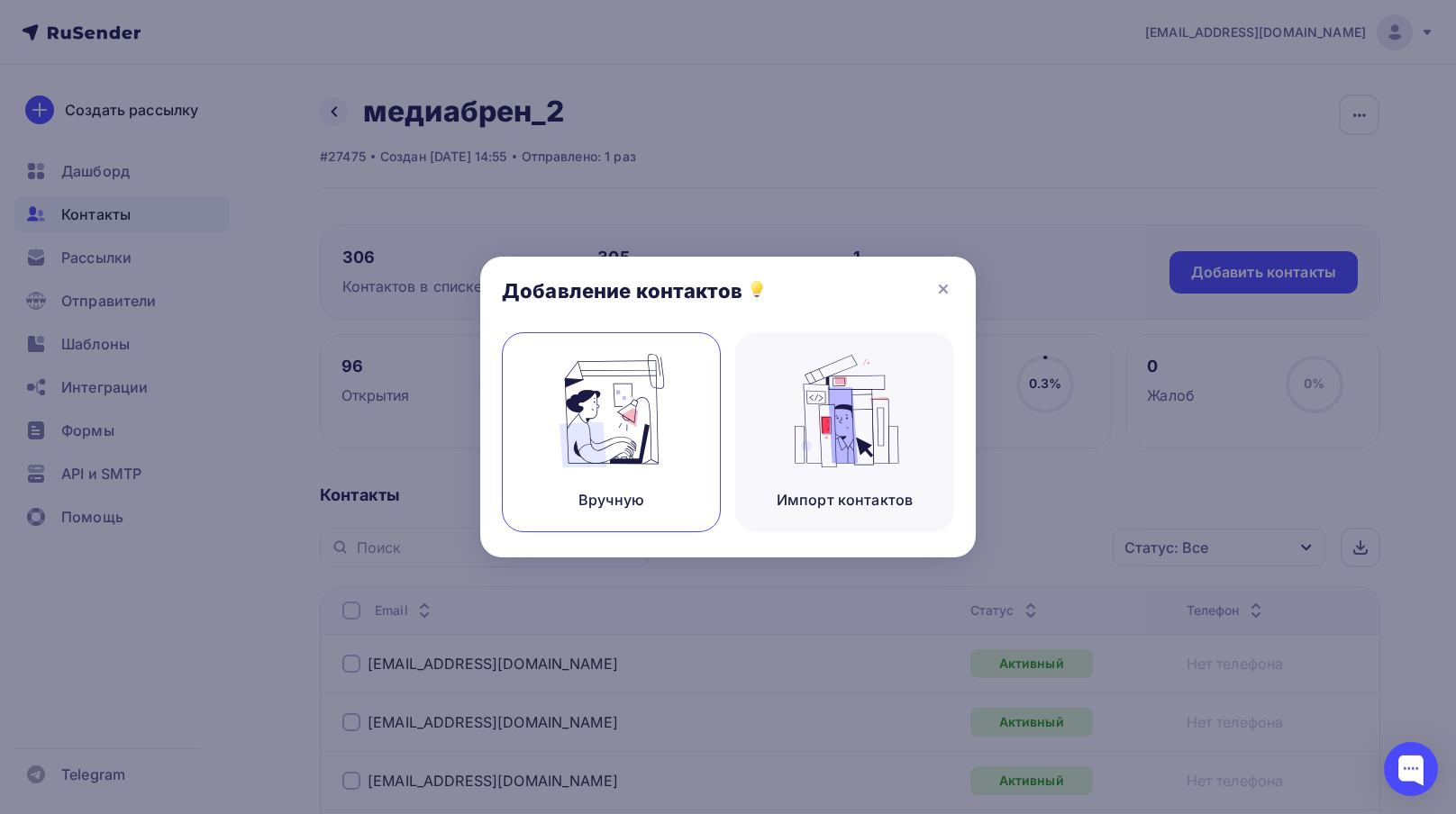
click at [642, 436] on img at bounding box center [612, 410] width 120 height 113
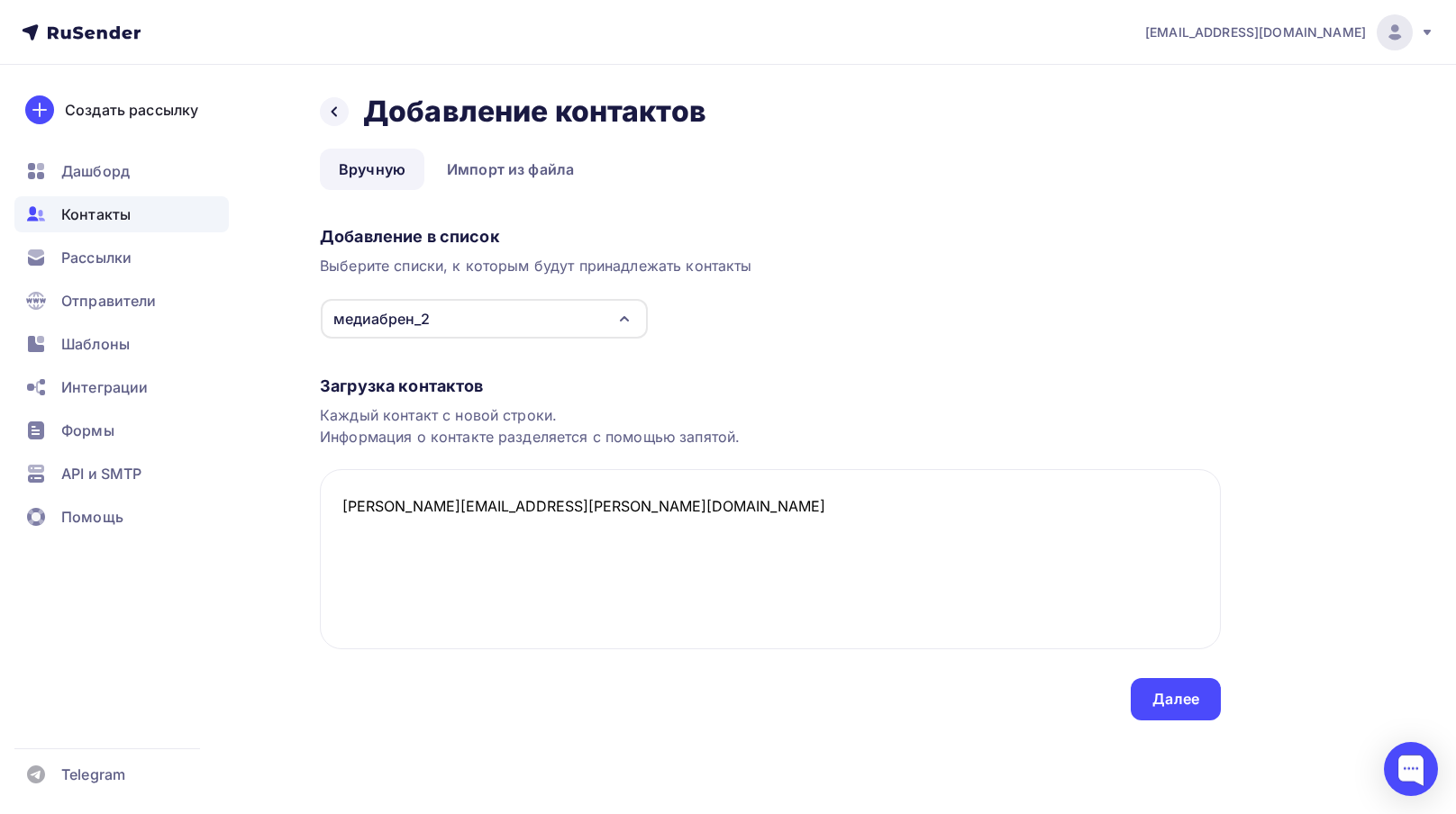
paste textarea "romanworked@gmail.com"
paste textarea "matveyshina@steadycontrol.com"
paste textarea "dtabachnik@yandex-team.ru"
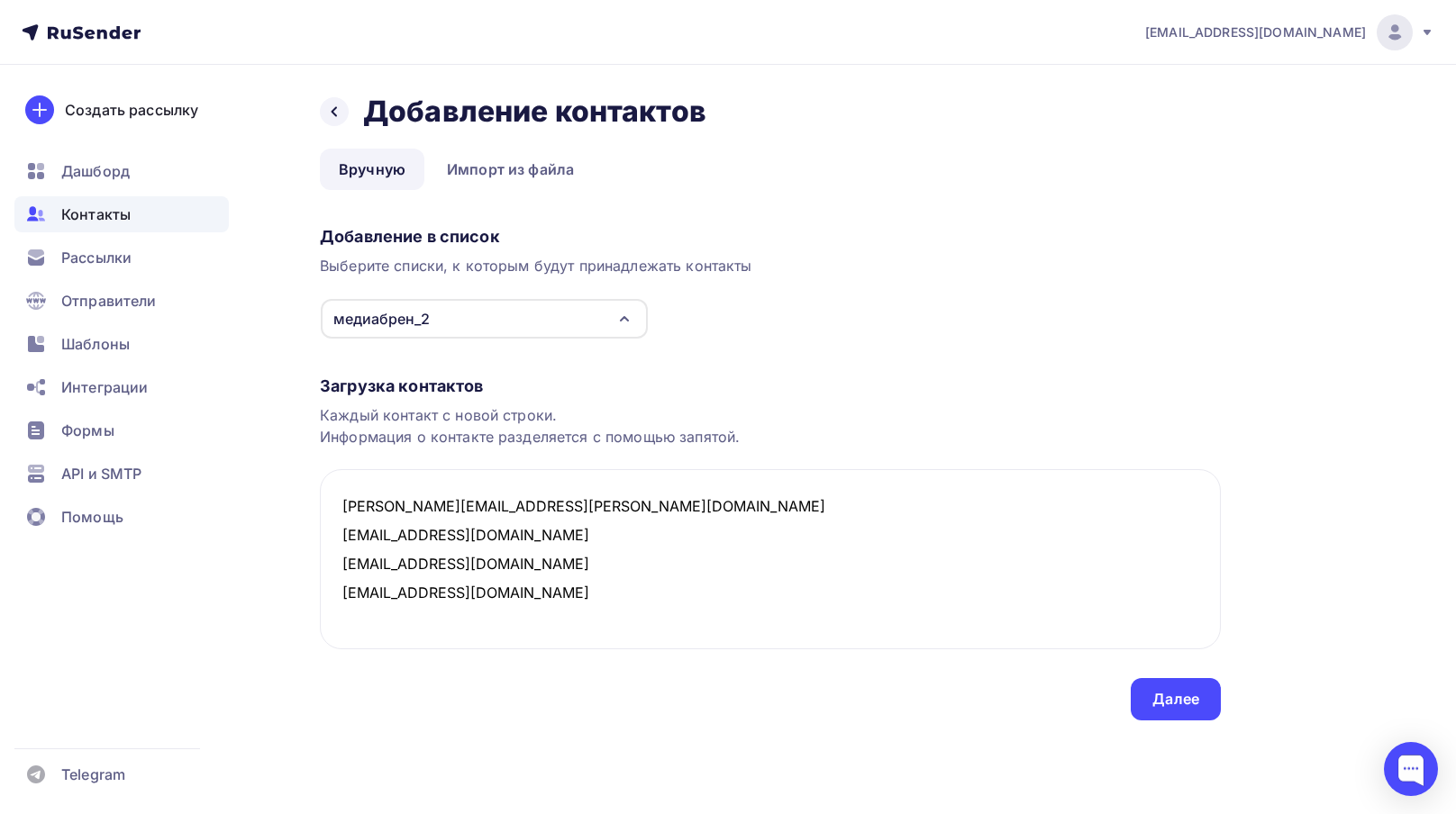
paste textarea "lange_sg@mirtv.ru"
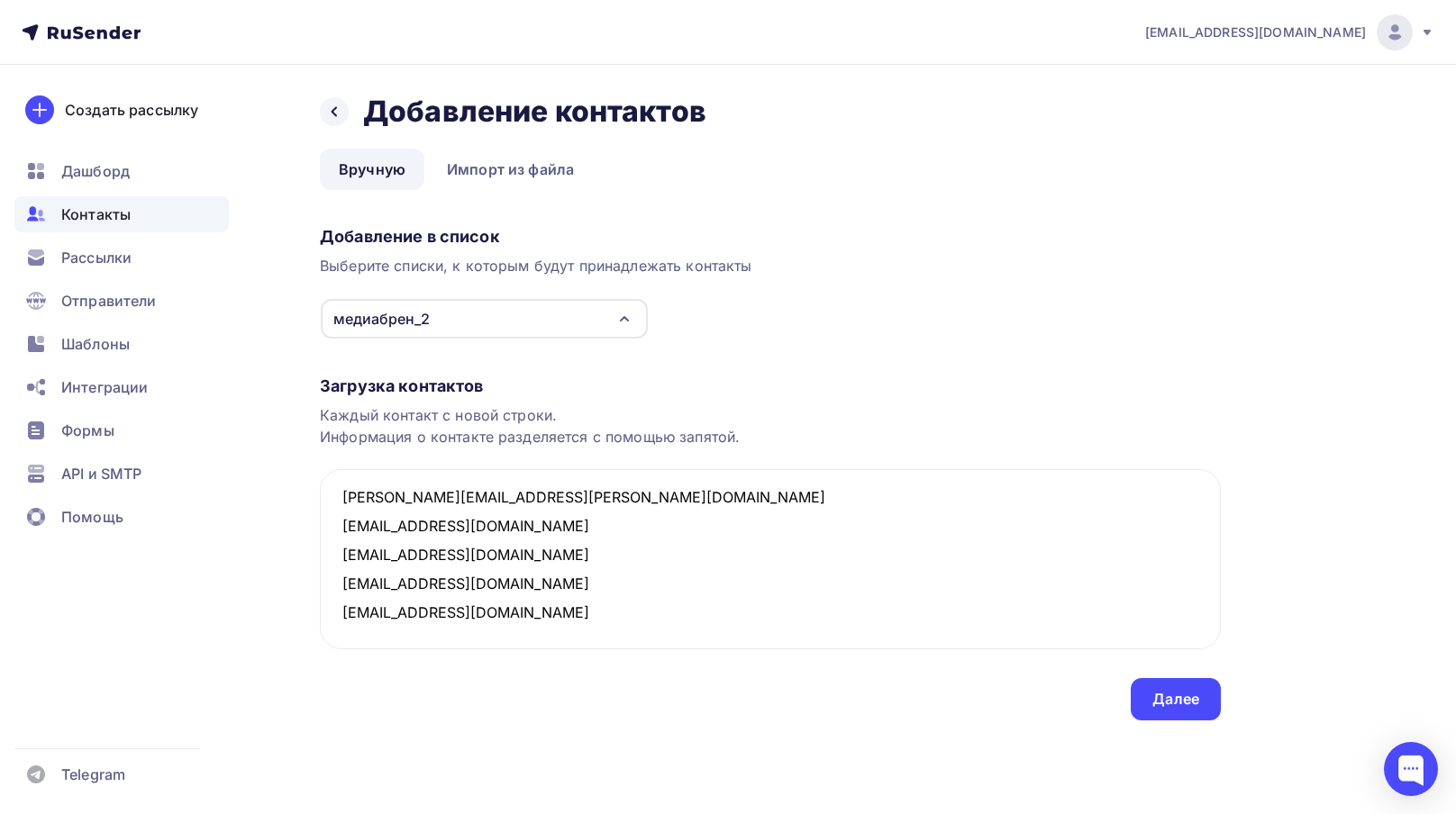
paste textarea "v.zakharova@ren-tv.com"
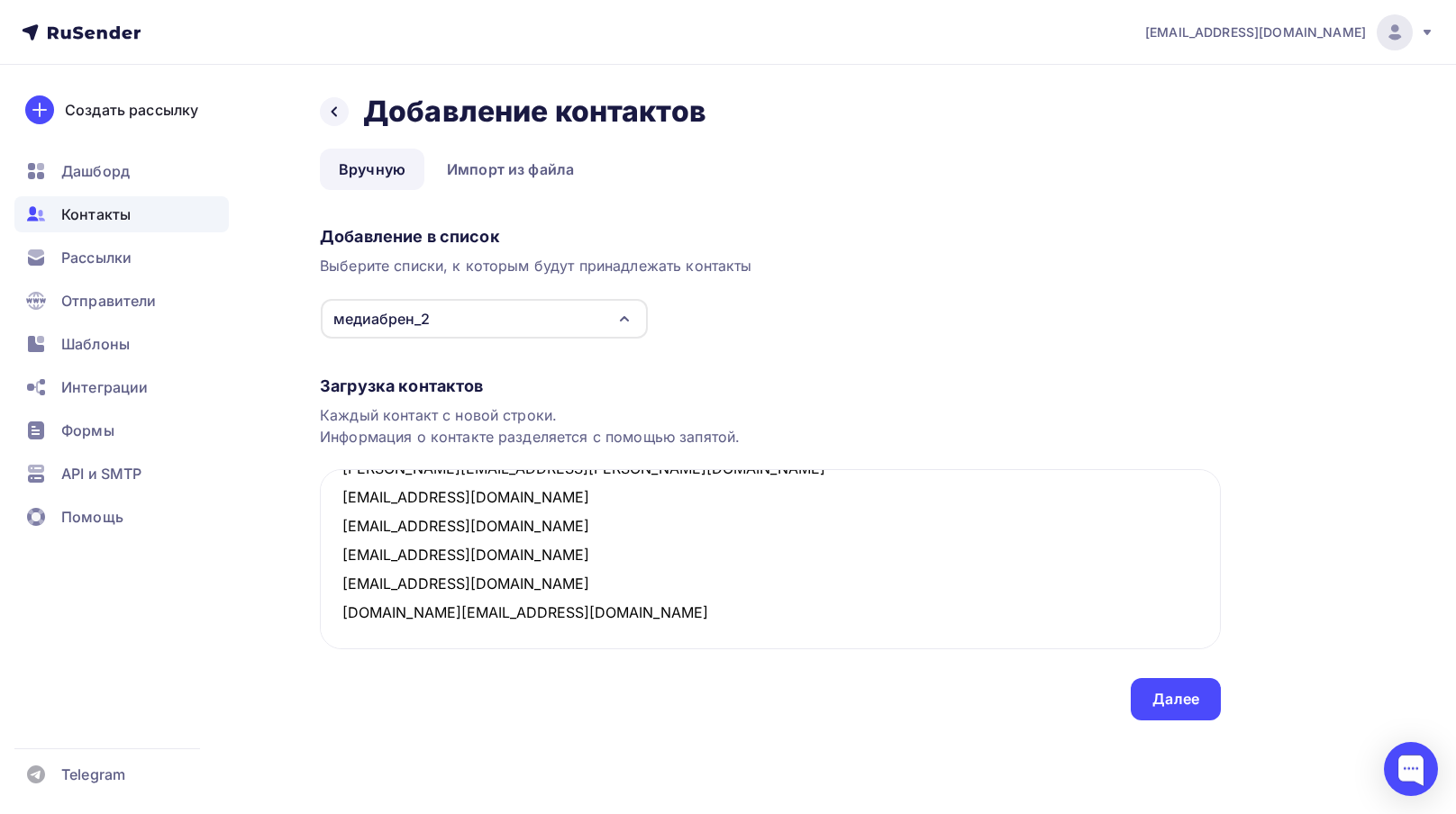
paste textarea "d.drozdov@start.ru"
paste textarea "a.zhitnikova@start.ru"
paste textarea "dtabachnik@yandex-team.ru"
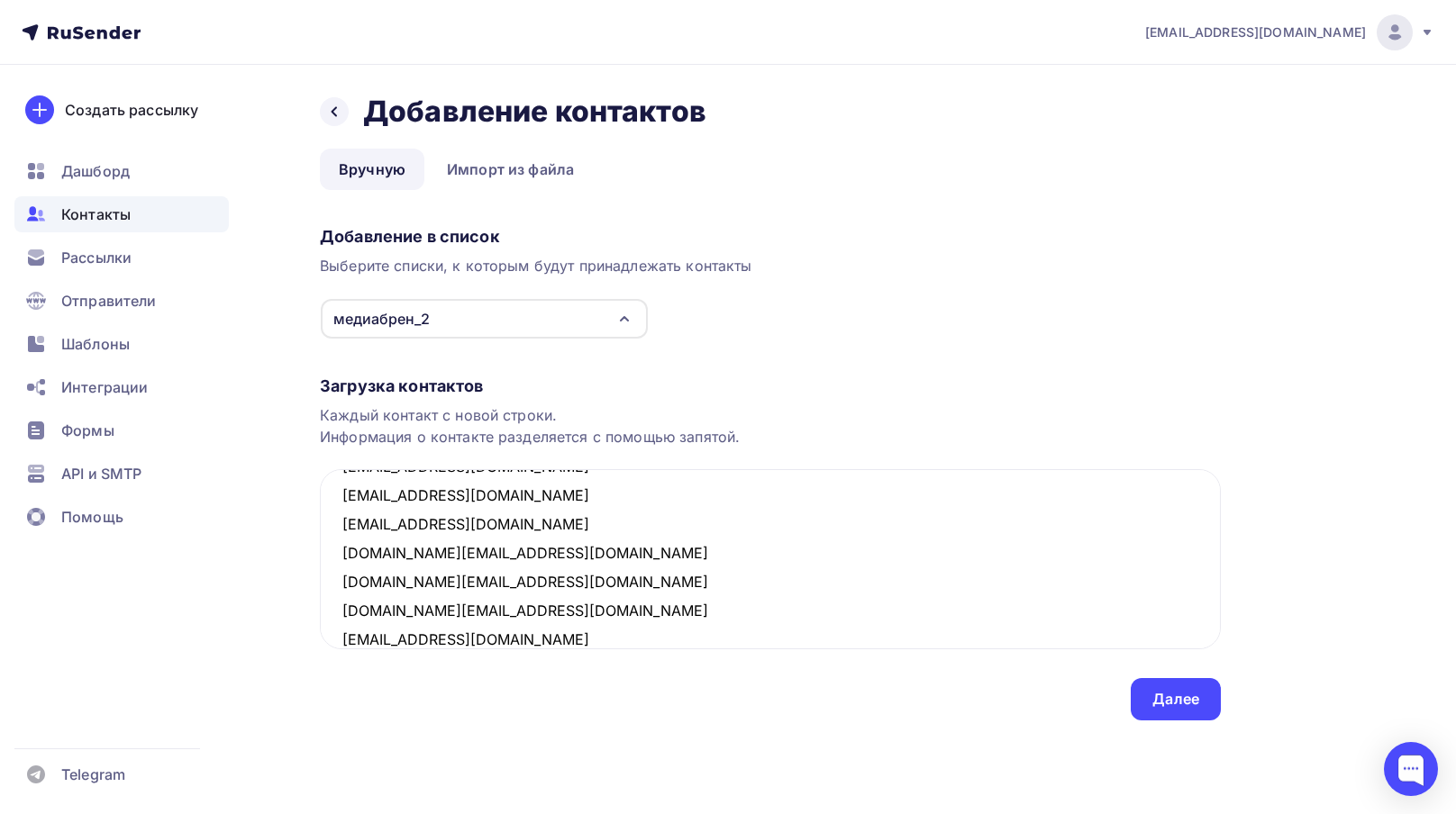
scroll to position [126, 0]
paste textarea "v.zakharova@ren-tv.com"
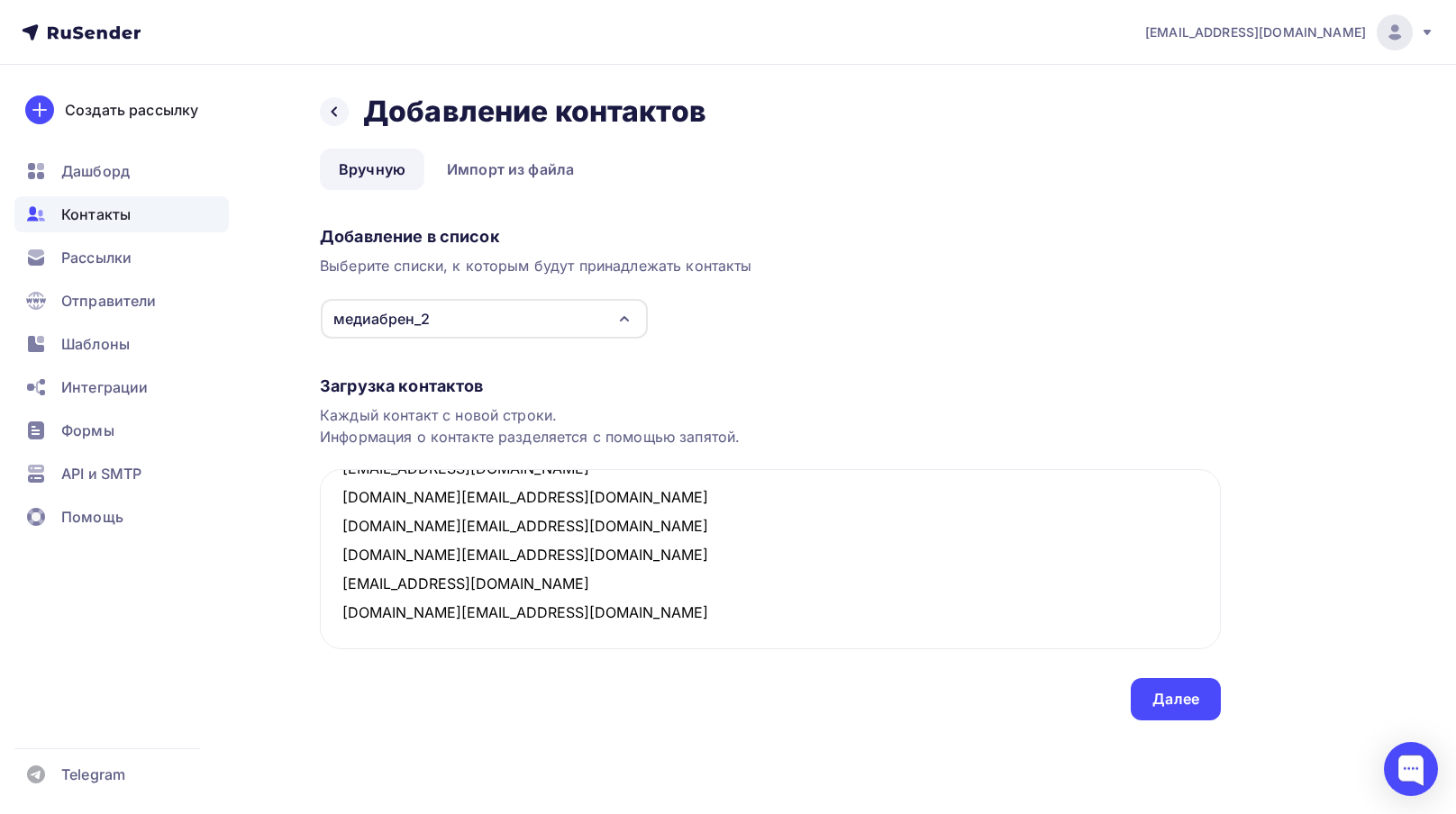
paste textarea "olejnikoyuliya@yande.ru"
paste textarea "abdullinakarima026@gmail.com"
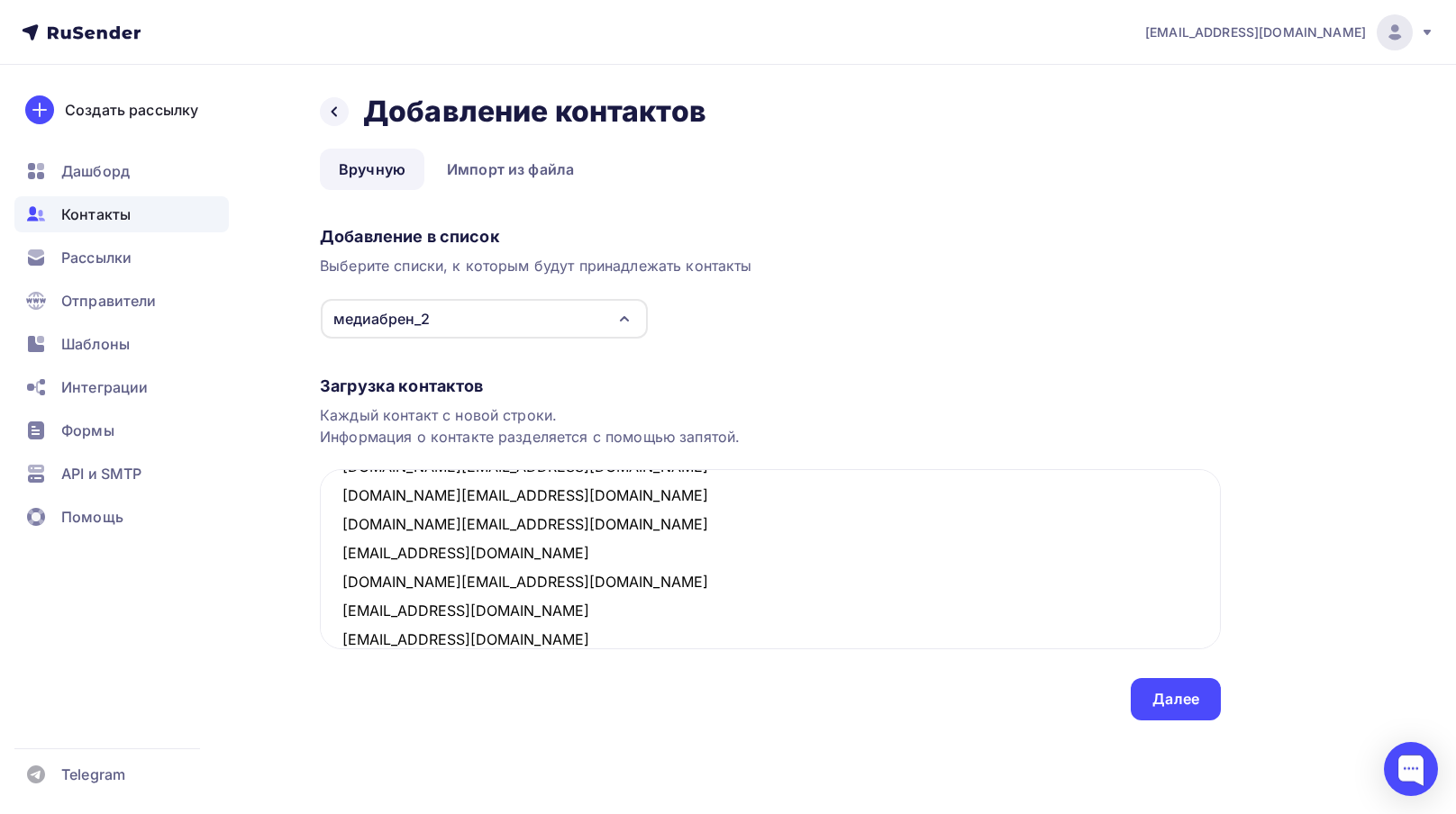
scroll to position [212, 0]
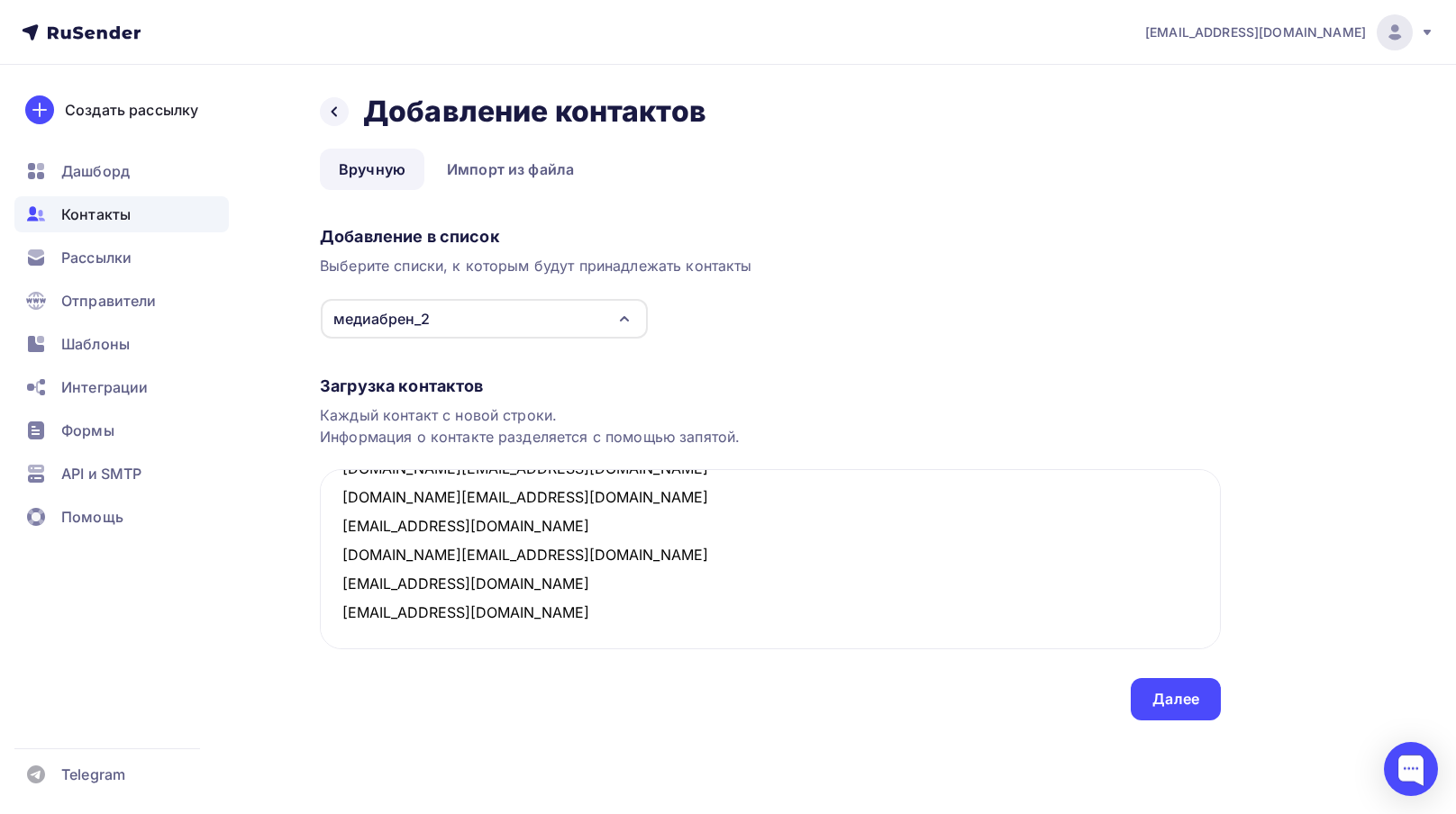
paste textarea "nurgaliev-tf@yamal-media.ru"
paste textarea "kudymov-vg@yamal-media.ru"
paste textarea "kenda-iv@yamal-media.ru"
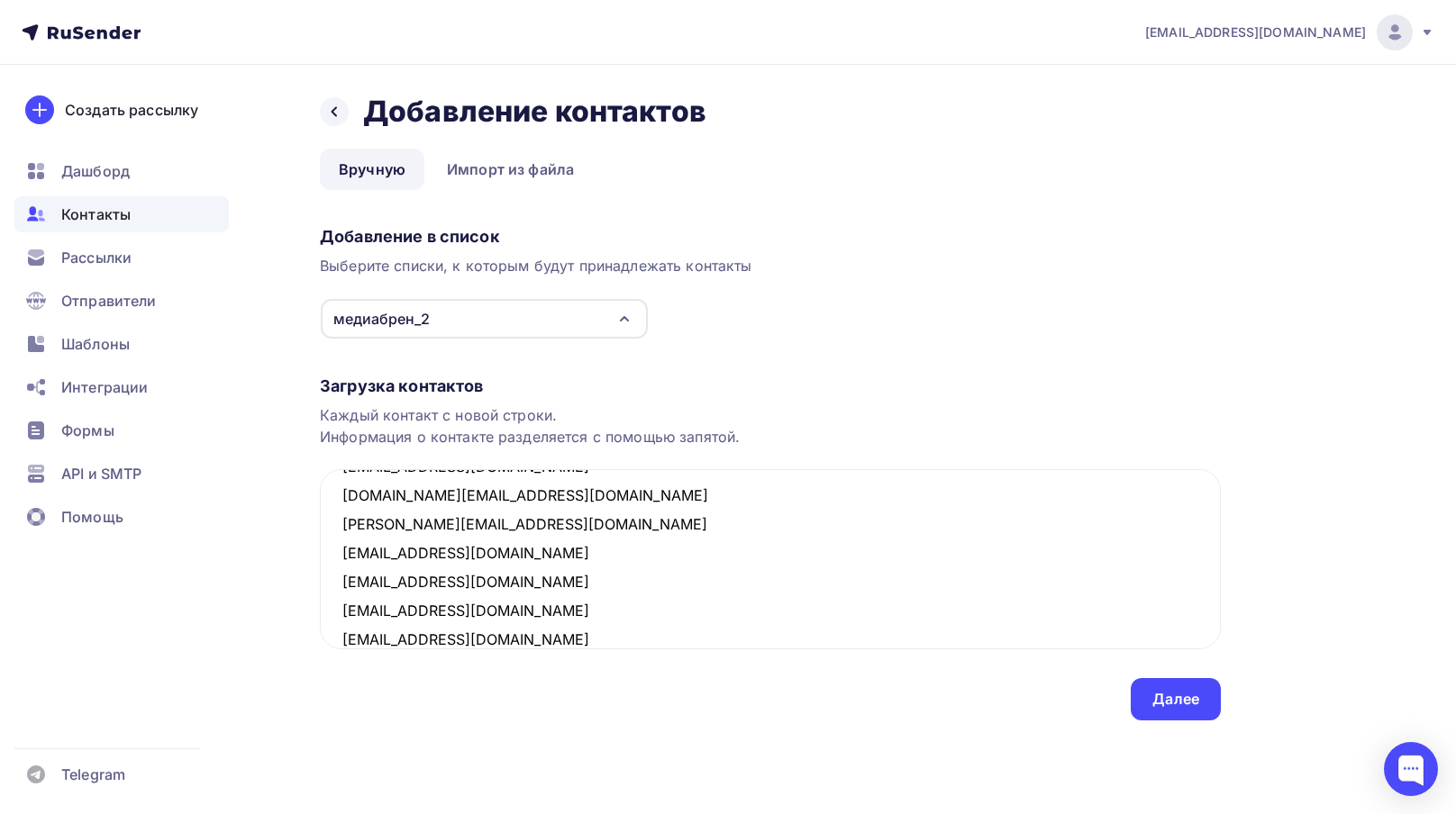
scroll to position [299, 0]
paste textarea "elinamur@mail.ru"
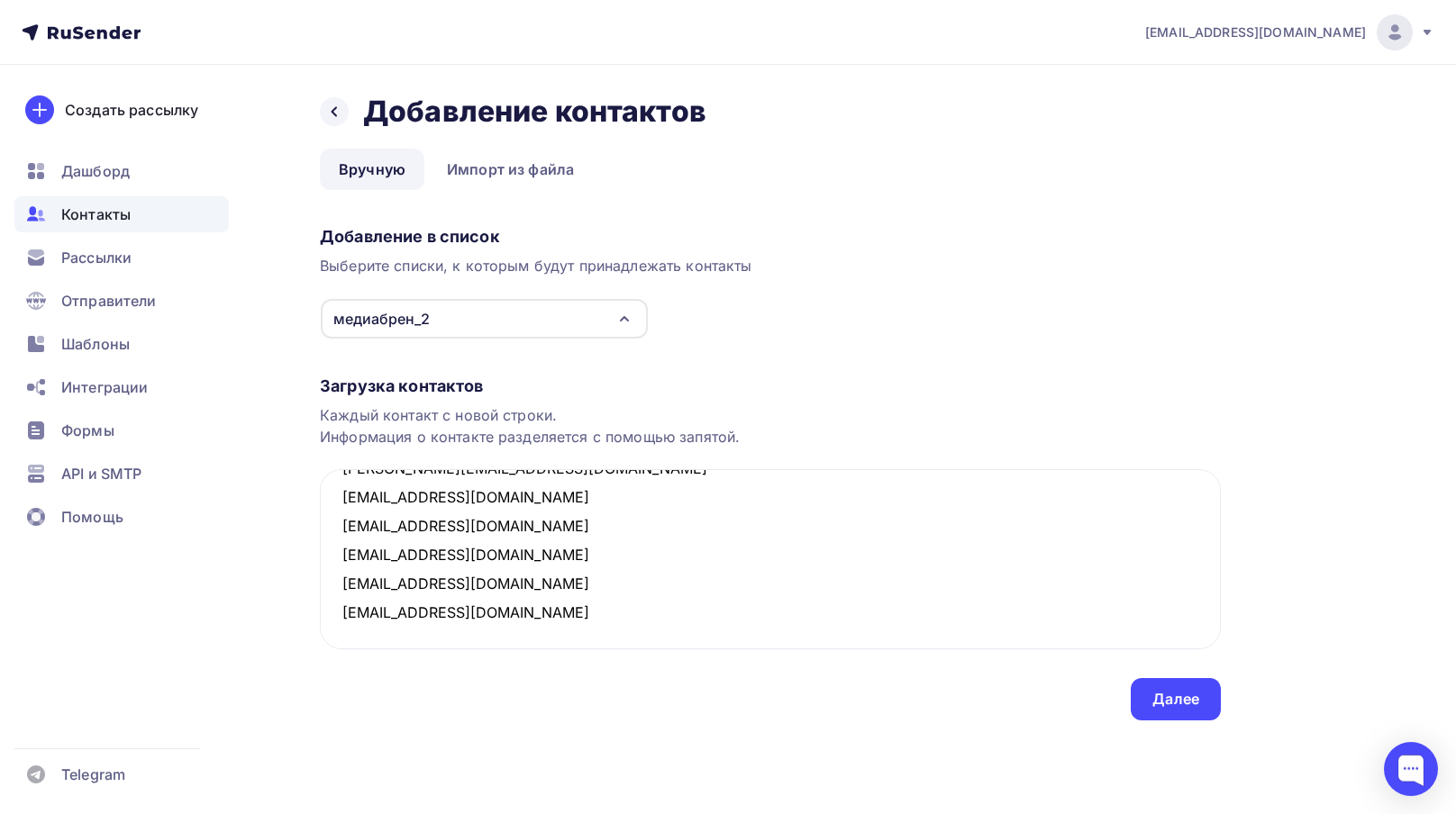
paste textarea "k.soboleva@starmediafilm.com"
paste textarea "vaburakova@rttv.ru"
paste textarea "ek@kinotv.ru"
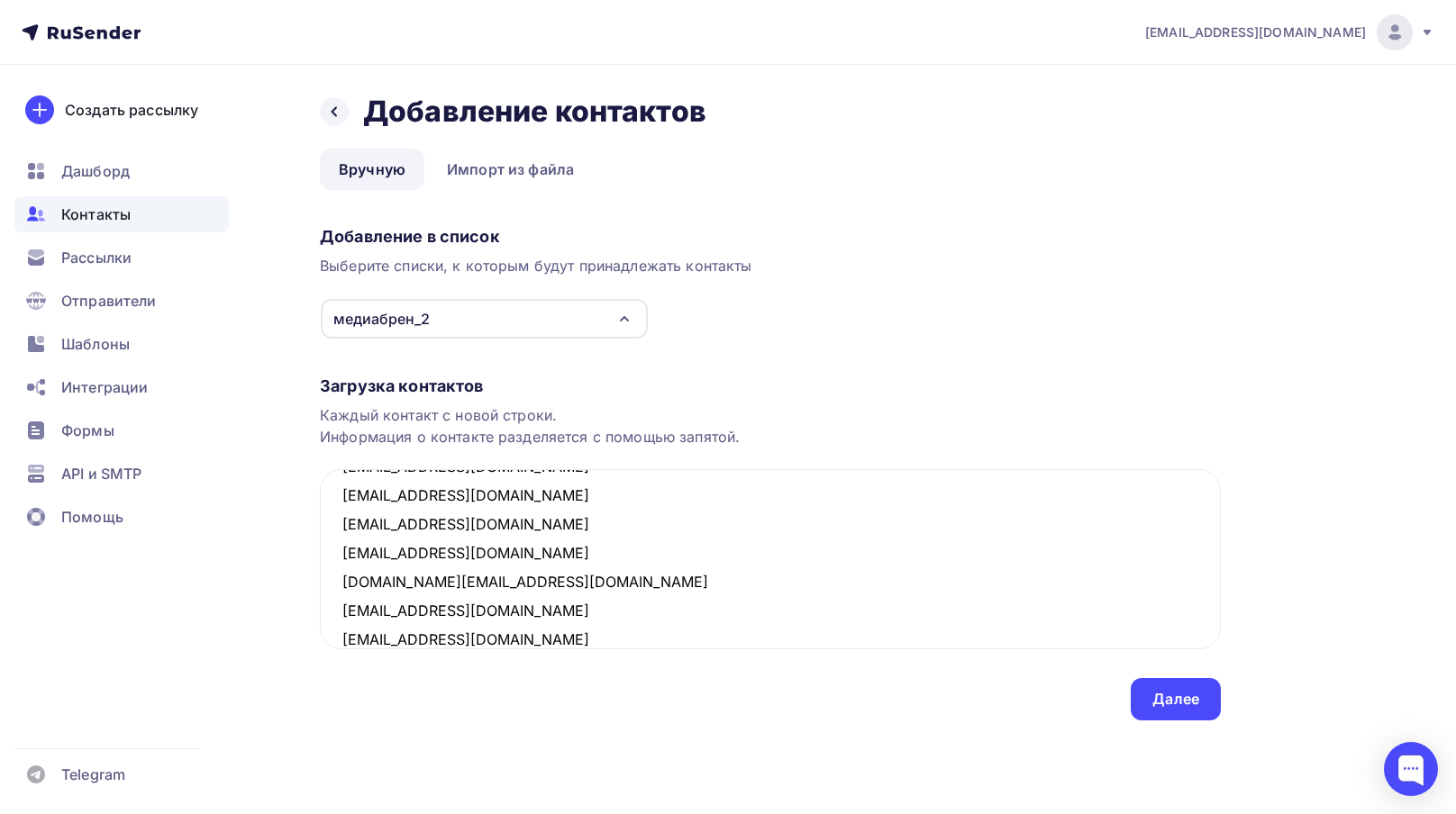
scroll to position [414, 0]
paste textarea "mediapartnership@rttv.ru"
paste textarea "HR@yamal-media.ru"
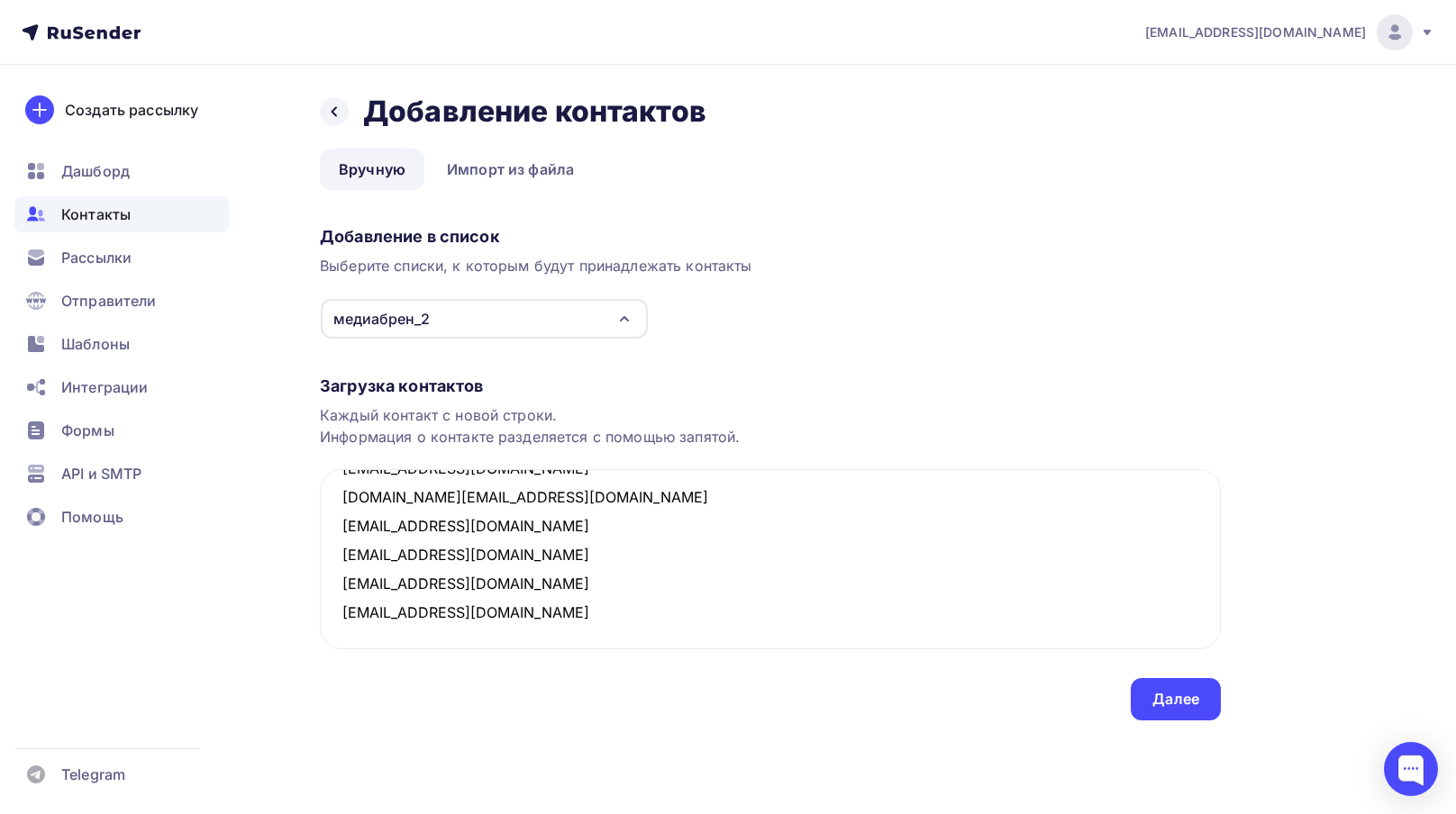
paste textarea "l.artyukhina@promoage.ru"
paste textarea "producer@infovector.ru"
paste textarea "[EMAIL_ADDRESS][DOMAIN_NAME]"
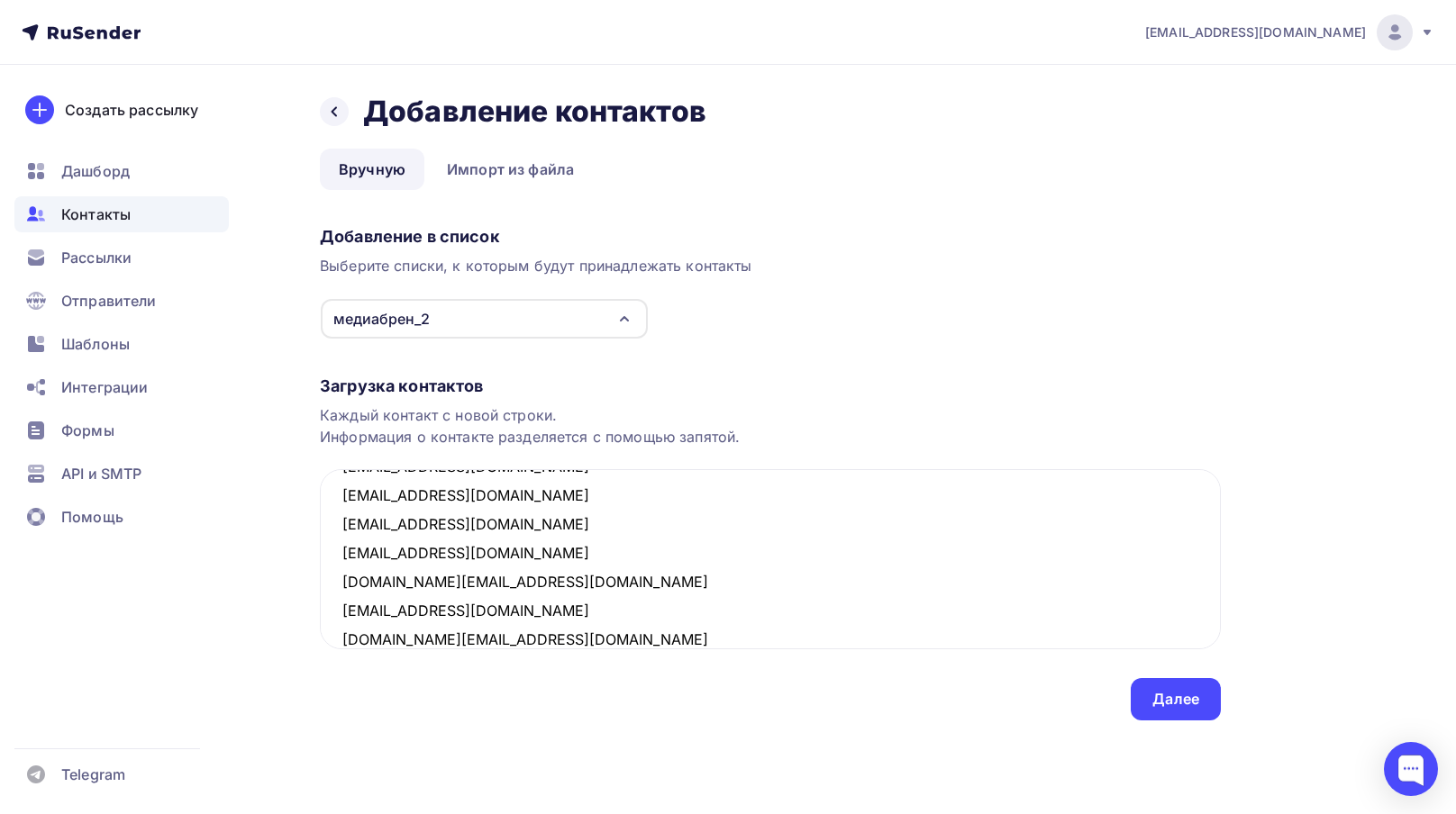
scroll to position [558, 0]
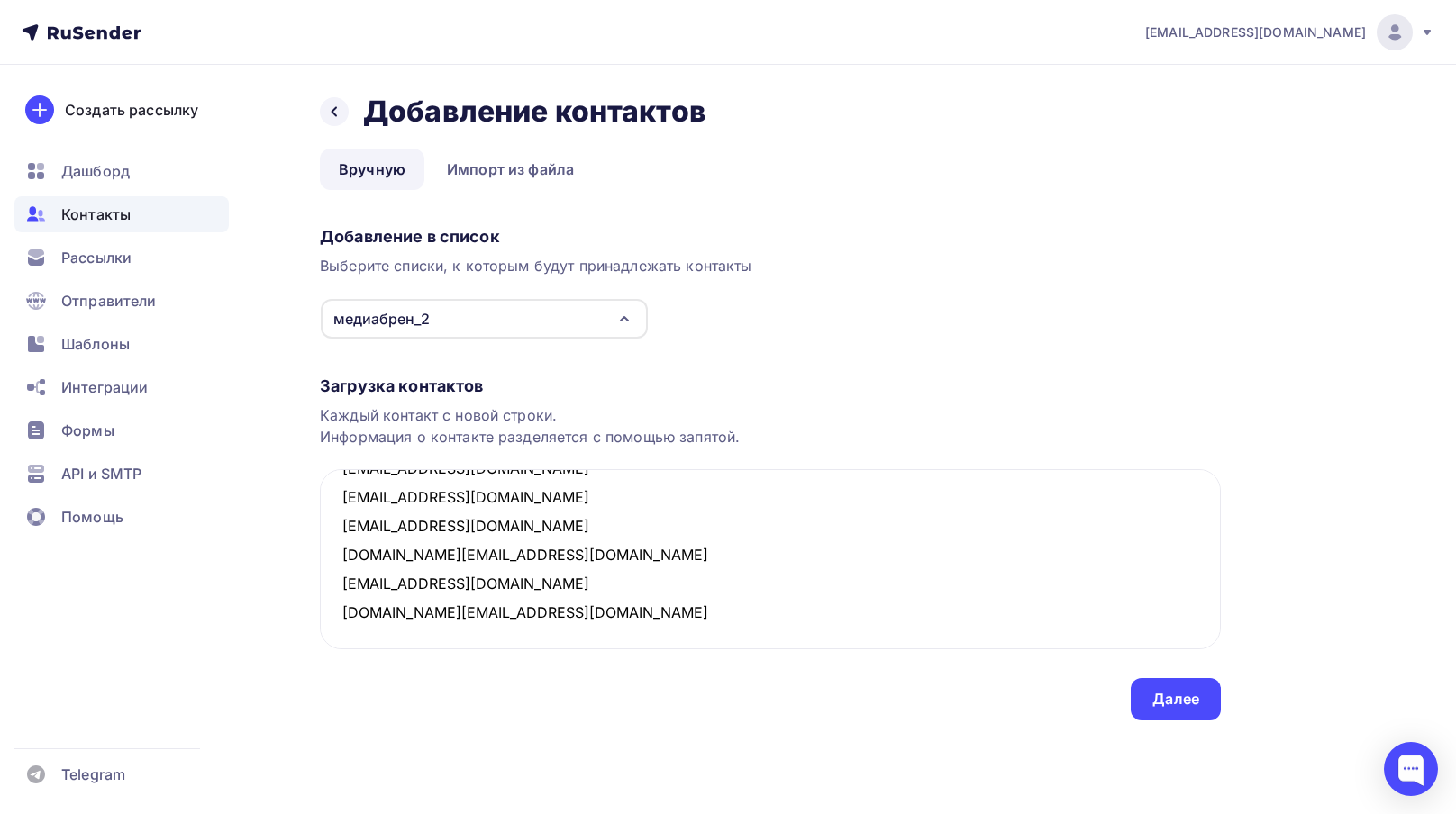
type textarea "nikas@kotich.ru romanworked@gmail.com matveyshina@steadycontrol.com dtabachnik@…"
click at [1171, 707] on div "Далее" at bounding box center [1175, 699] width 46 height 21
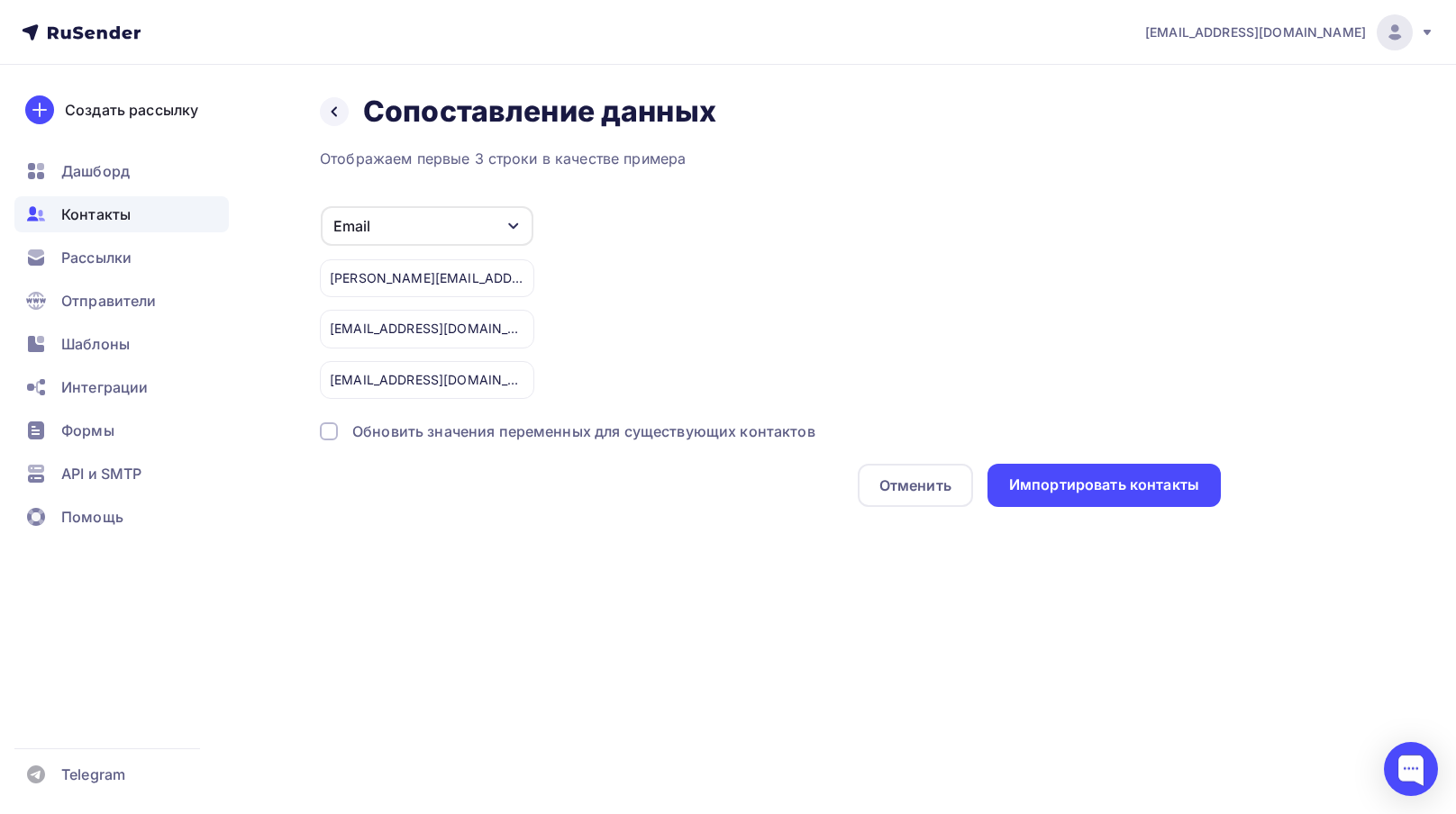
click at [334, 427] on div at bounding box center [329, 431] width 18 height 18
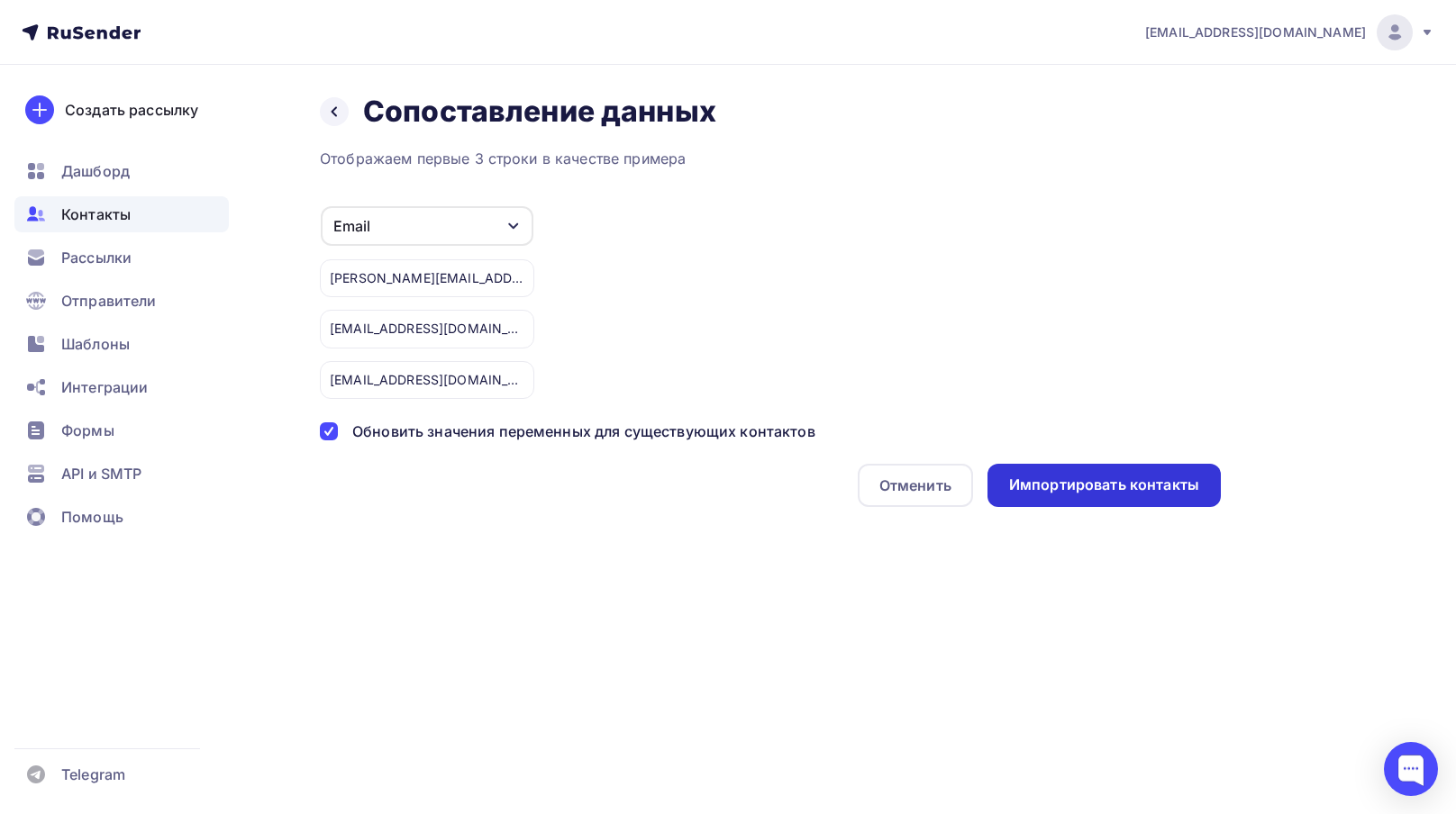
click at [1069, 486] on div "Импортировать контакты" at bounding box center [1104, 484] width 191 height 21
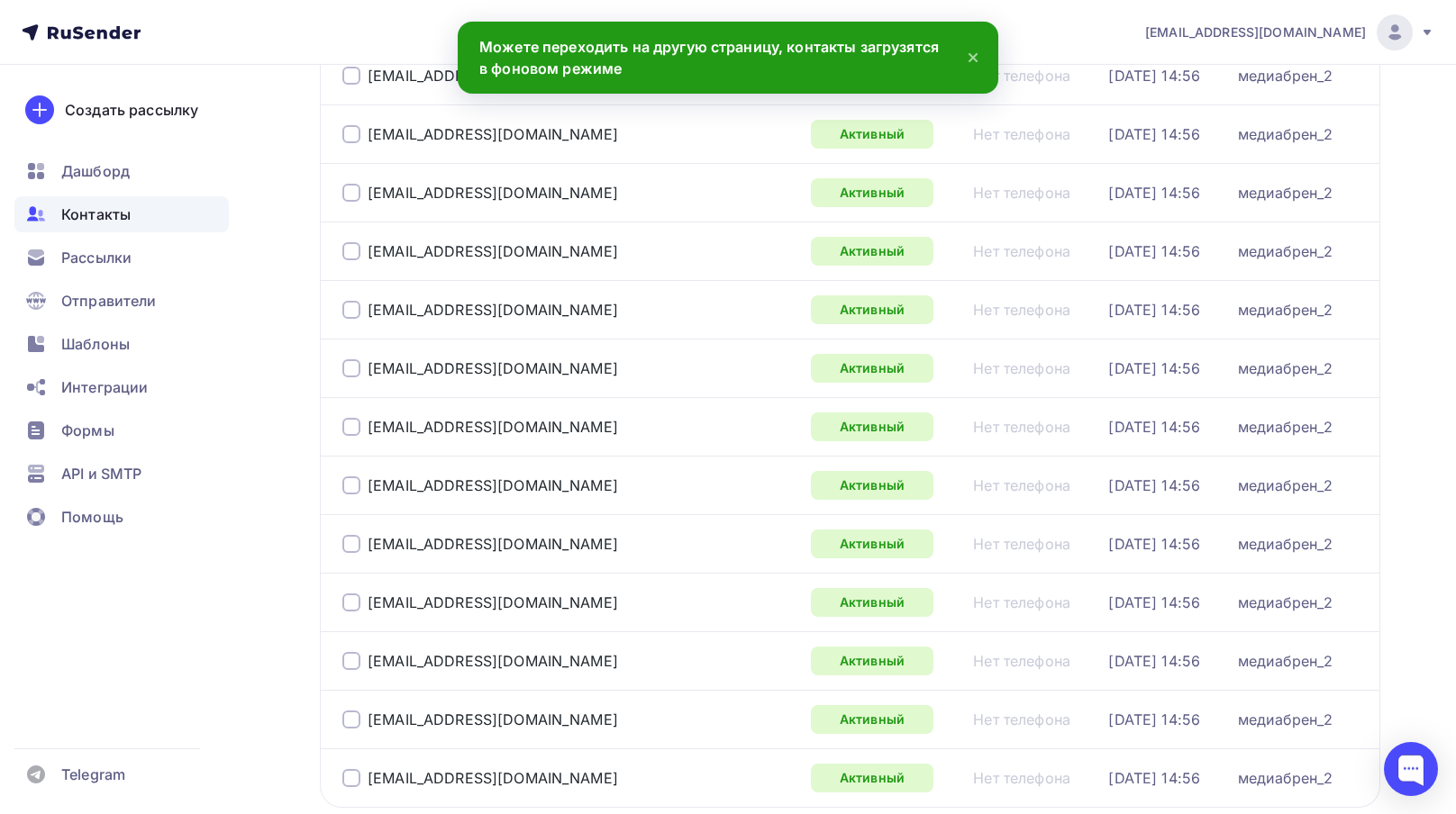
scroll to position [2636, 0]
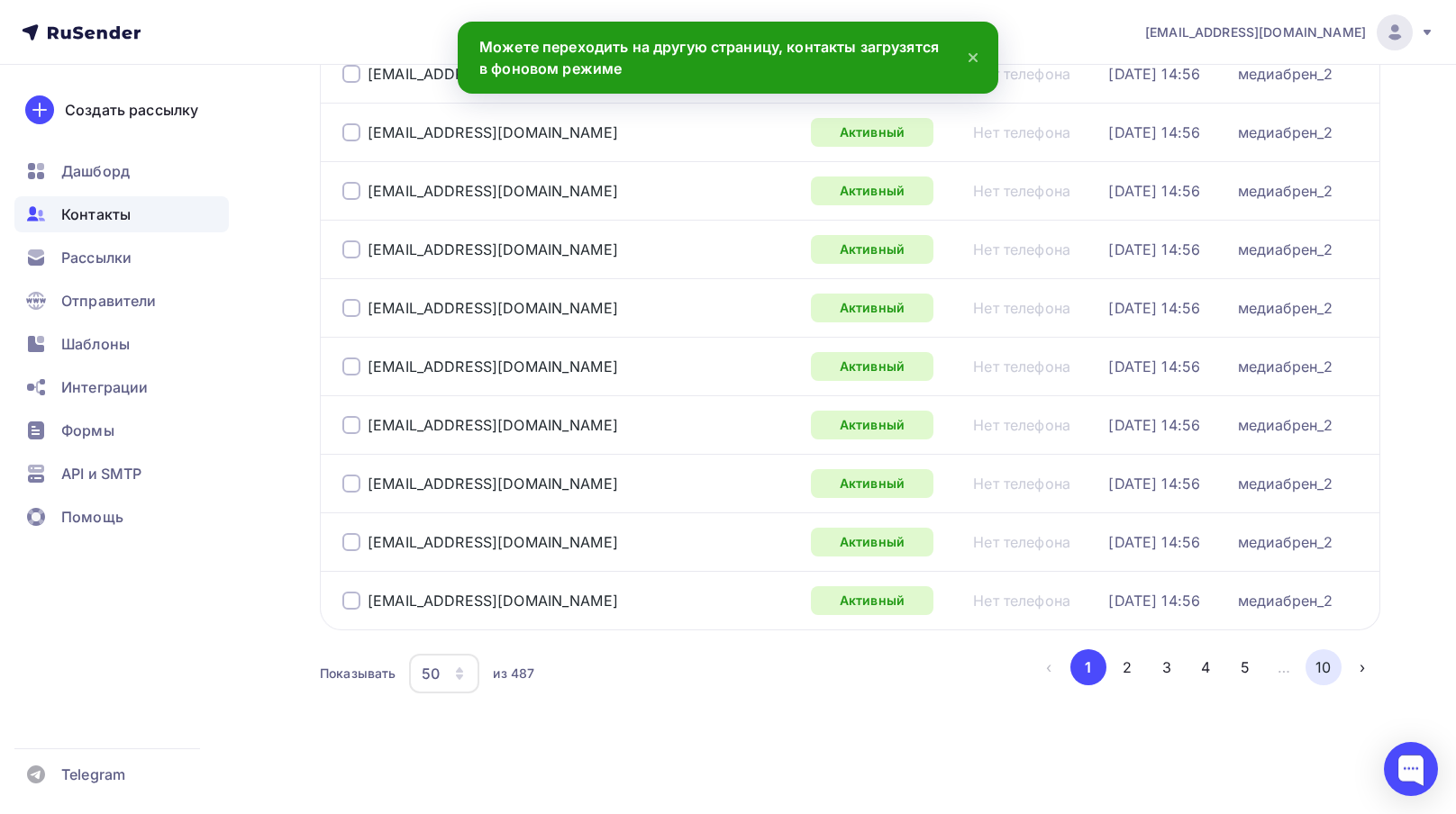
click at [1320, 663] on button "10" at bounding box center [1323, 667] width 37 height 37
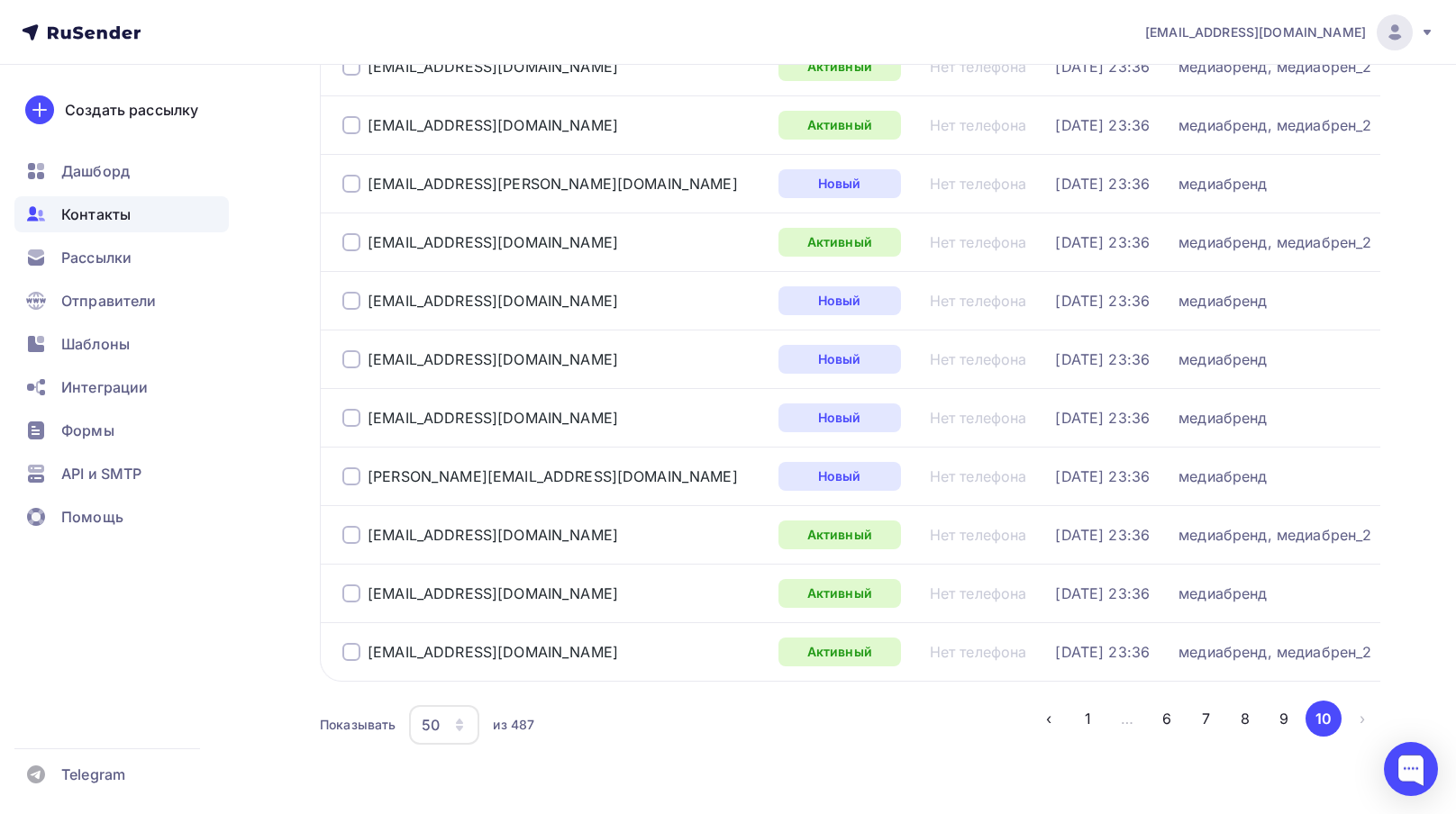
scroll to position [2561, 0]
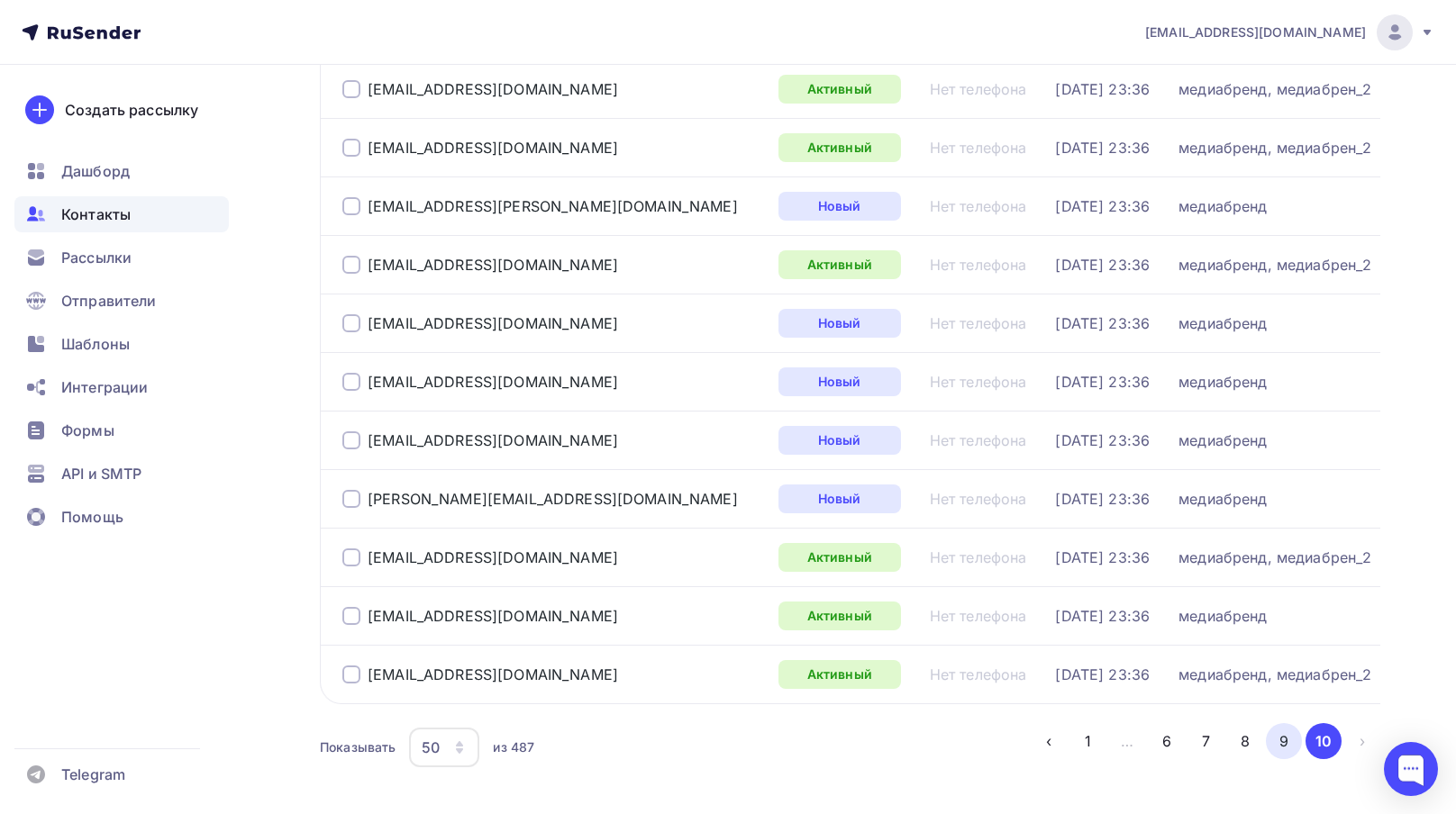
click at [1283, 735] on button "9" at bounding box center [1283, 741] width 37 height 37
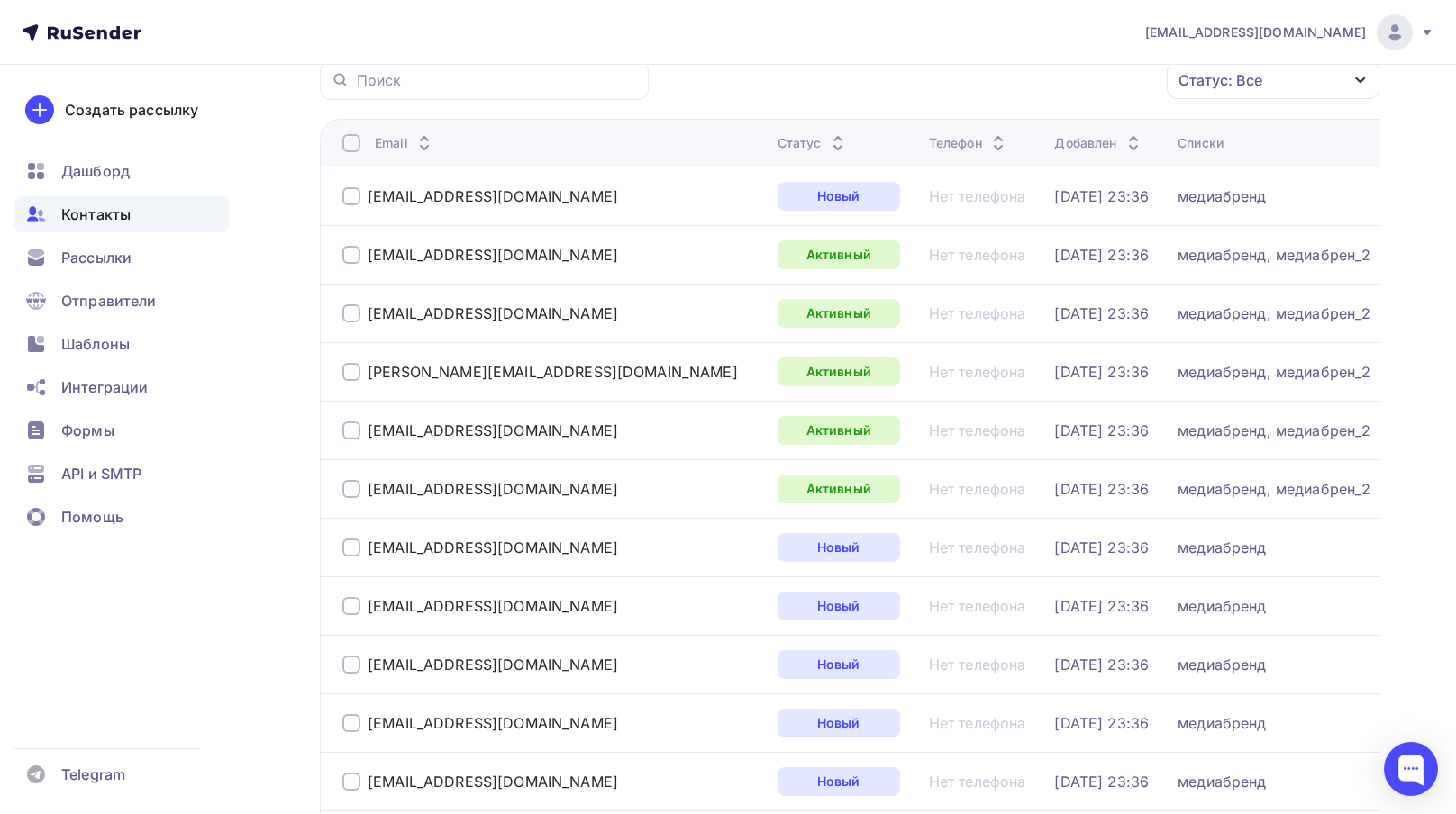
scroll to position [0, 0]
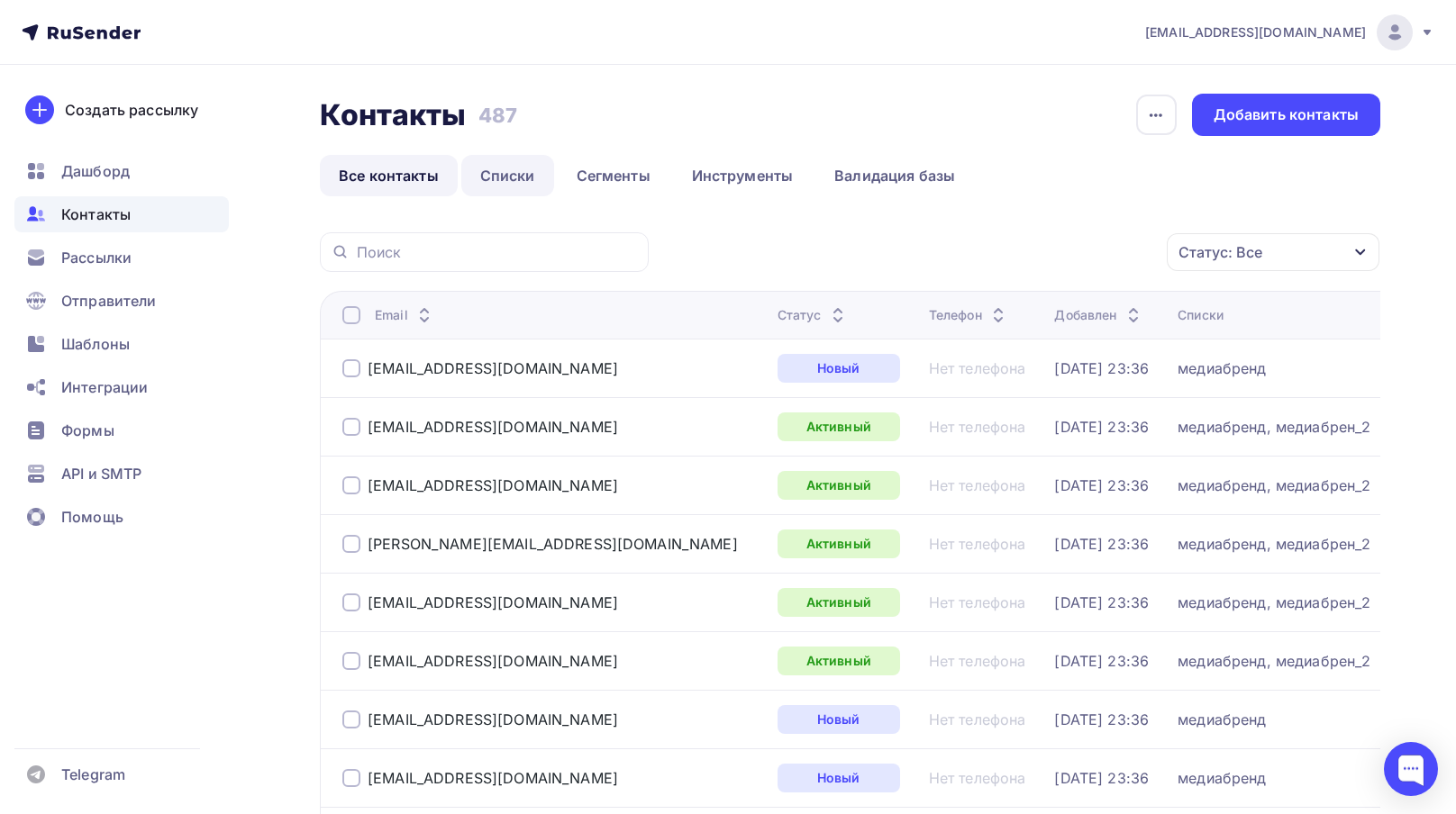
click at [501, 184] on link "Списки" at bounding box center [507, 176] width 93 height 41
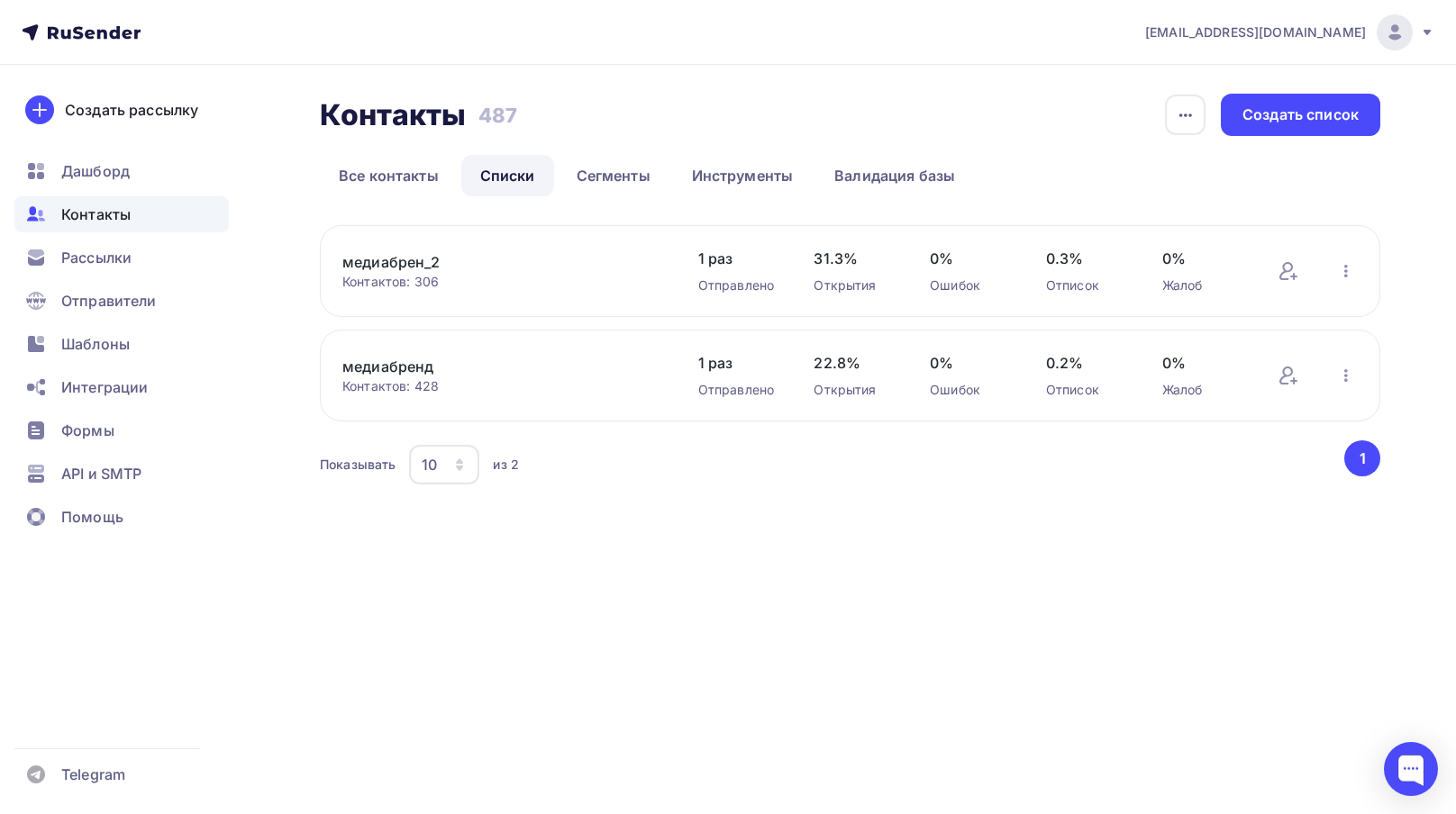
click at [408, 278] on div "Контактов: 306" at bounding box center [502, 282] width 320 height 18
click at [409, 268] on link "медиабрен_2" at bounding box center [496, 262] width 306 height 22
